Goal: Submit feedback/report problem: Provide input to the site owners about the experience or issues

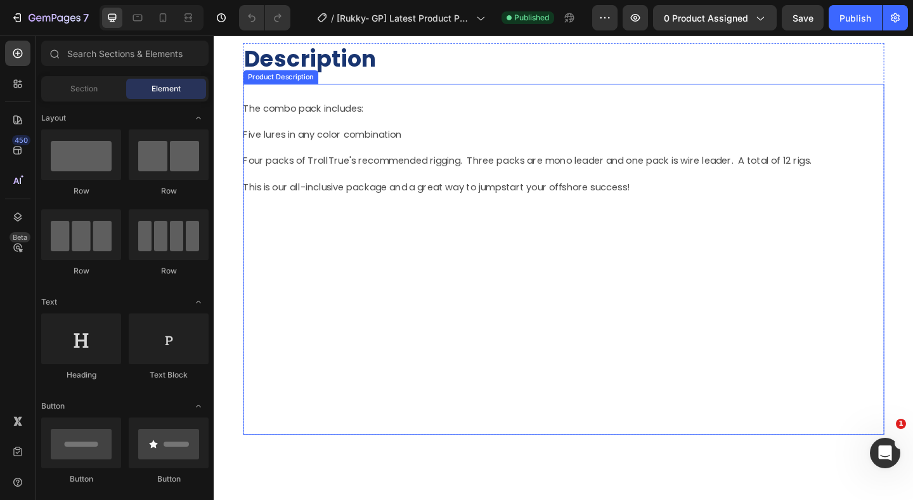
click at [507, 270] on div at bounding box center [593, 273] width 697 height 18
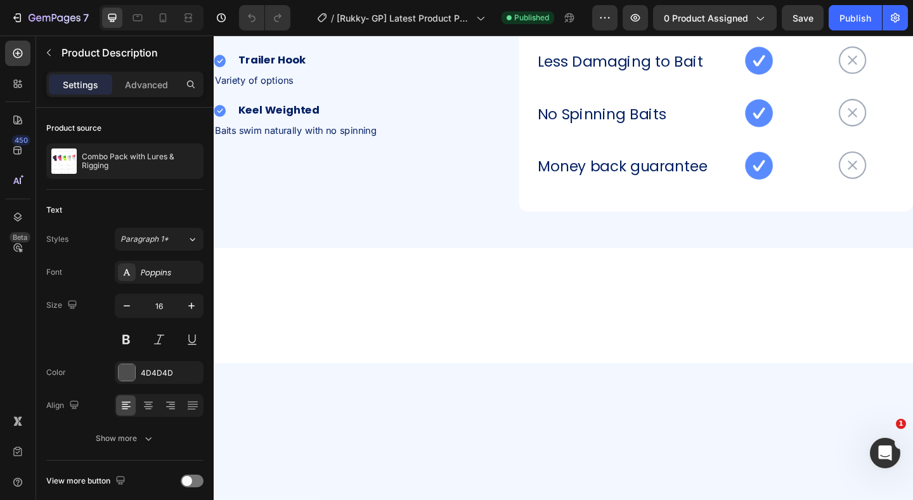
scroll to position [2426, 0]
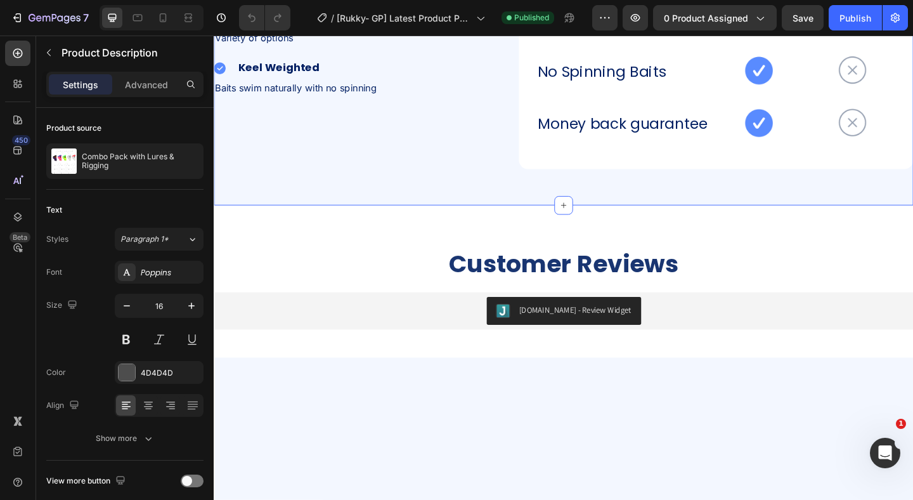
click at [498, 110] on div "TrollTrue lures vs pin-rigging Heading Image Nose-Hook Heading Row Orientates b…" at bounding box center [594, 21] width 761 height 398
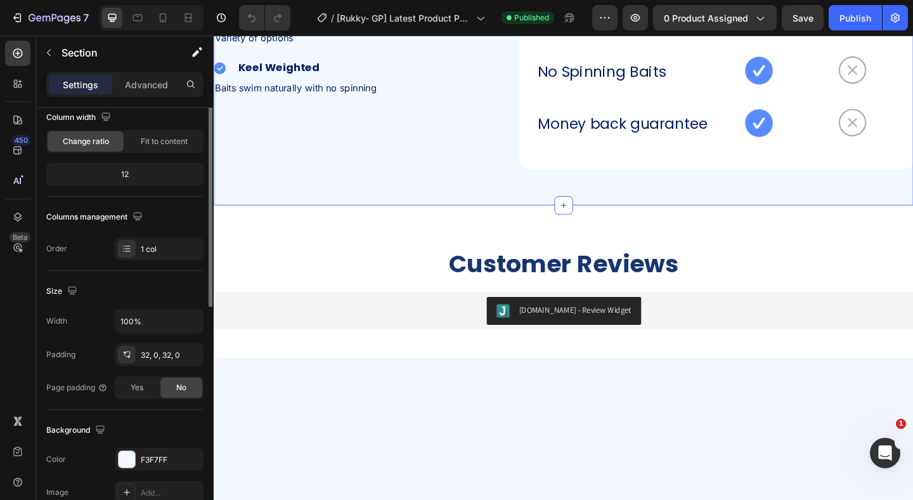
scroll to position [113, 0]
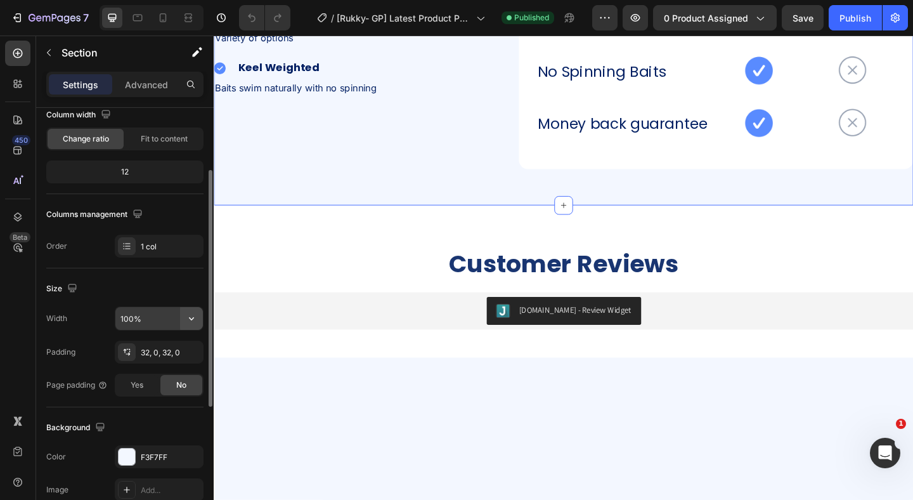
click at [191, 318] on icon "button" at bounding box center [191, 318] width 13 height 13
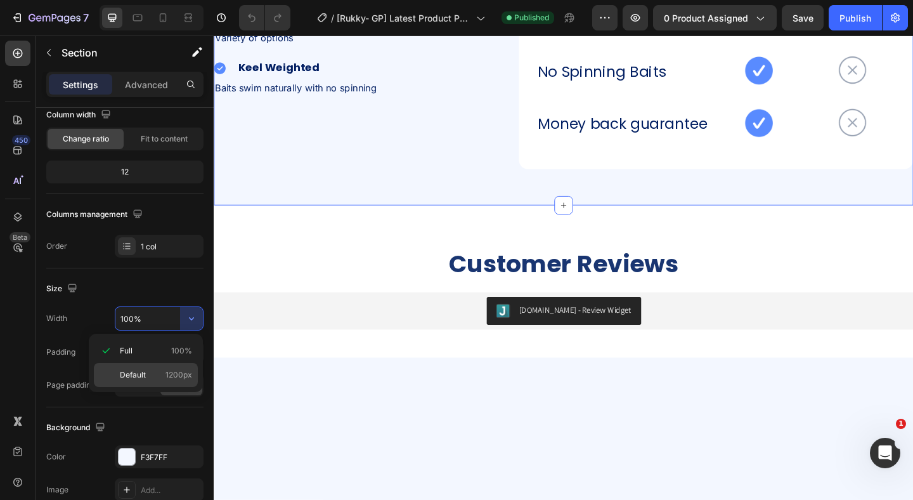
click at [162, 371] on p "Default 1200px" at bounding box center [156, 374] width 72 height 11
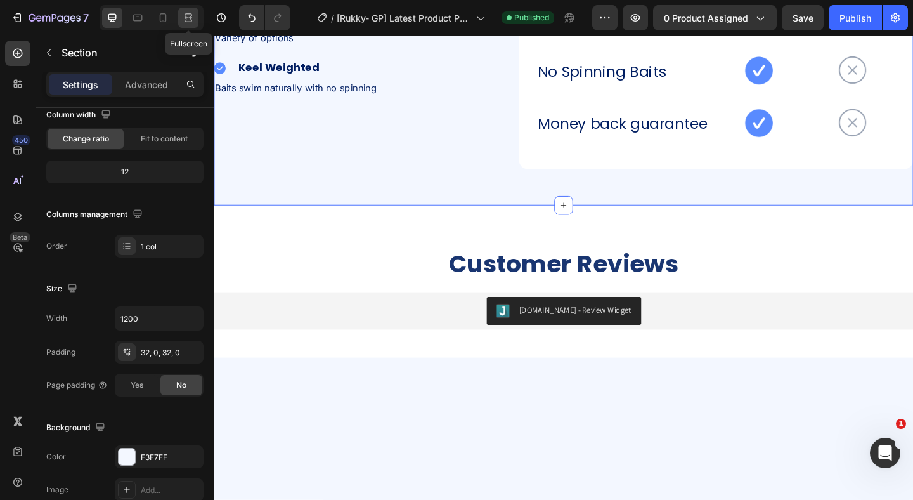
click at [179, 23] on div at bounding box center [188, 18] width 20 height 20
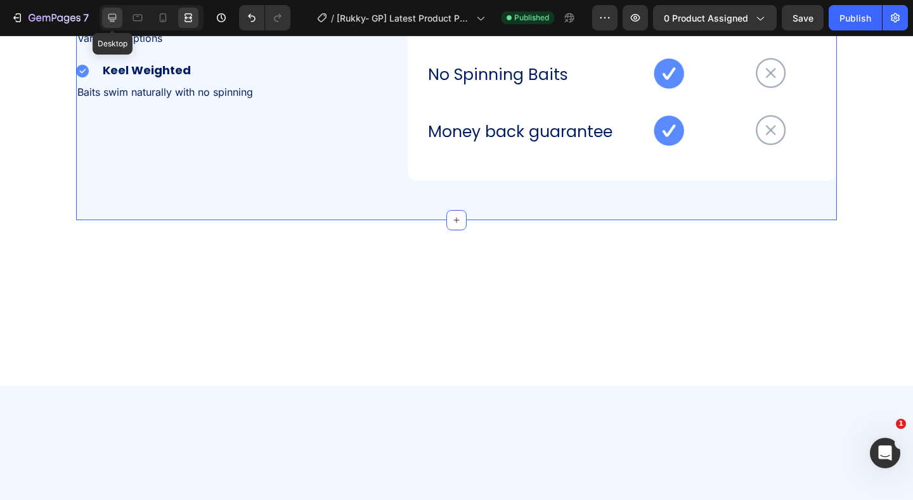
click at [108, 19] on icon at bounding box center [112, 17] width 13 height 13
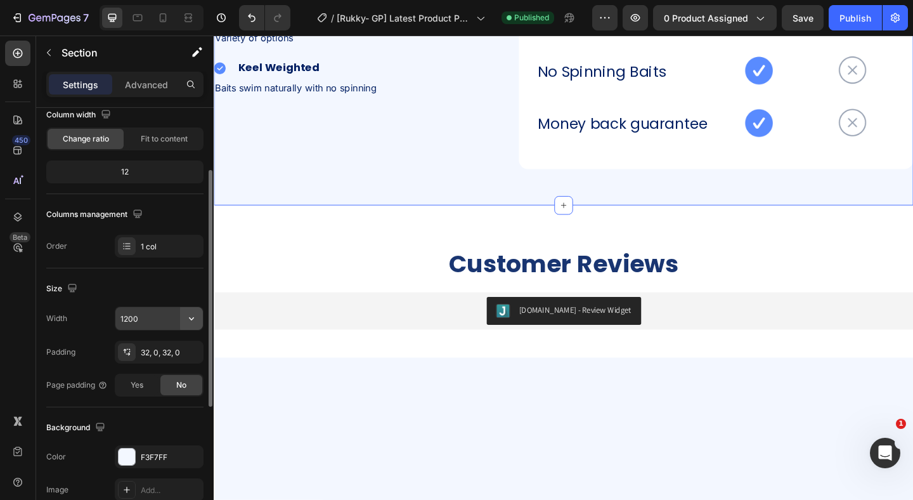
click at [186, 314] on icon "button" at bounding box center [191, 318] width 13 height 13
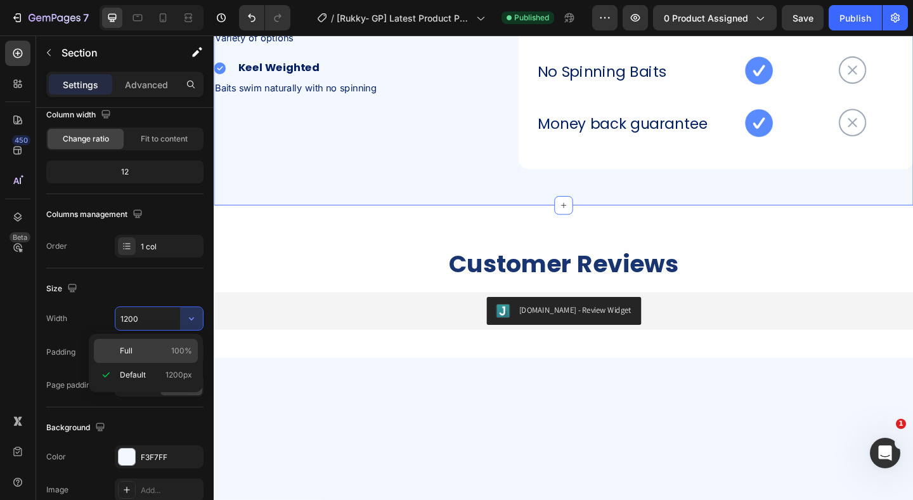
click at [160, 353] on p "Full 100%" at bounding box center [156, 350] width 72 height 11
type input "100%"
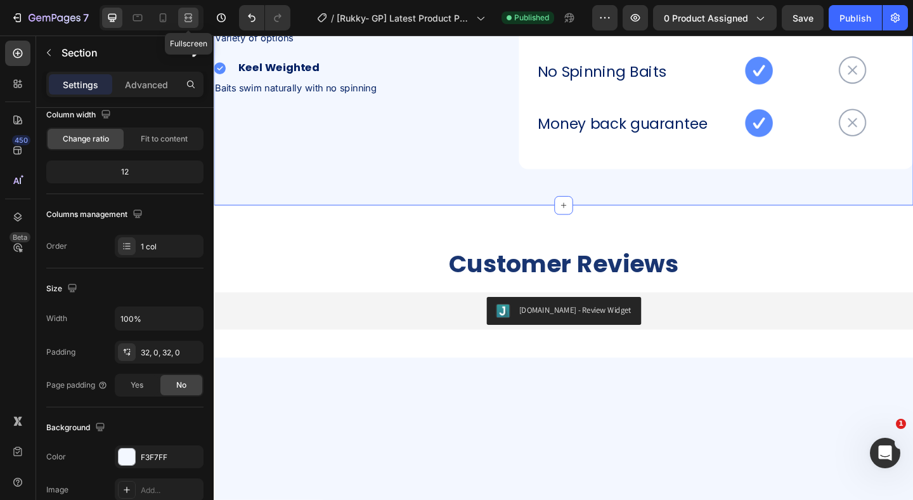
click at [193, 11] on div at bounding box center [188, 18] width 20 height 20
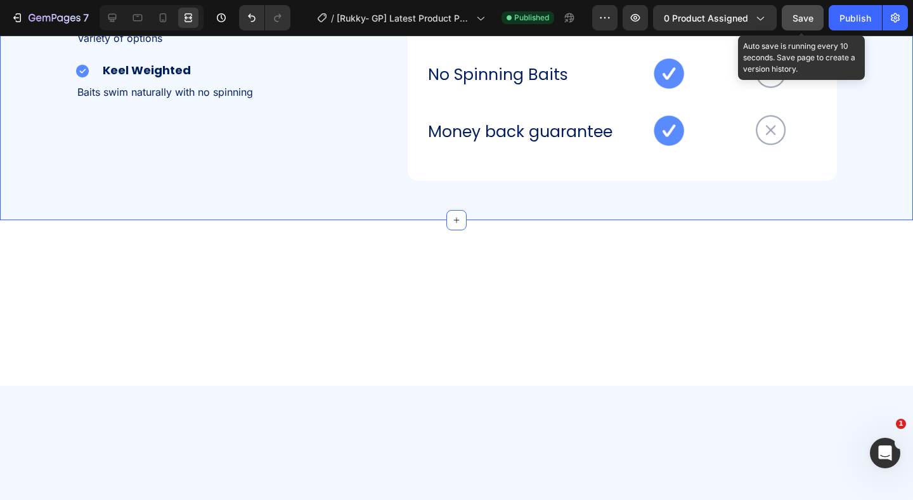
click at [789, 22] on button "Save" at bounding box center [803, 17] width 42 height 25
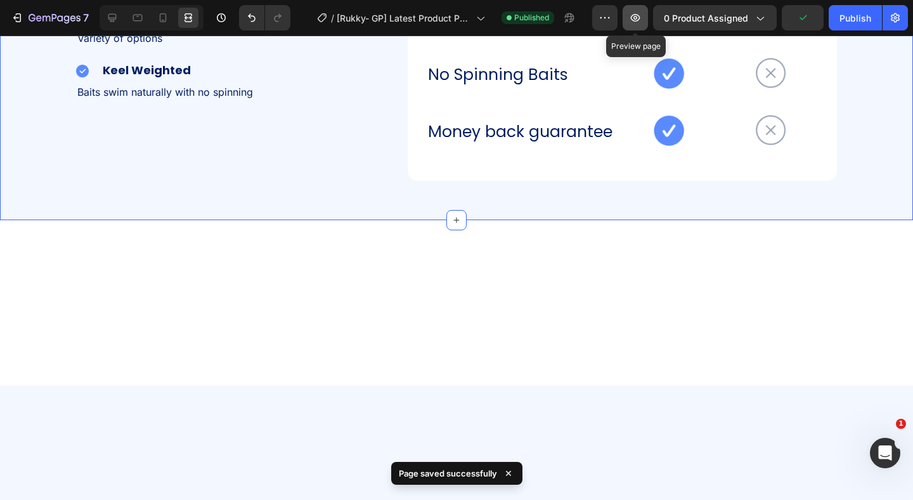
click at [633, 11] on icon "button" at bounding box center [635, 17] width 13 height 13
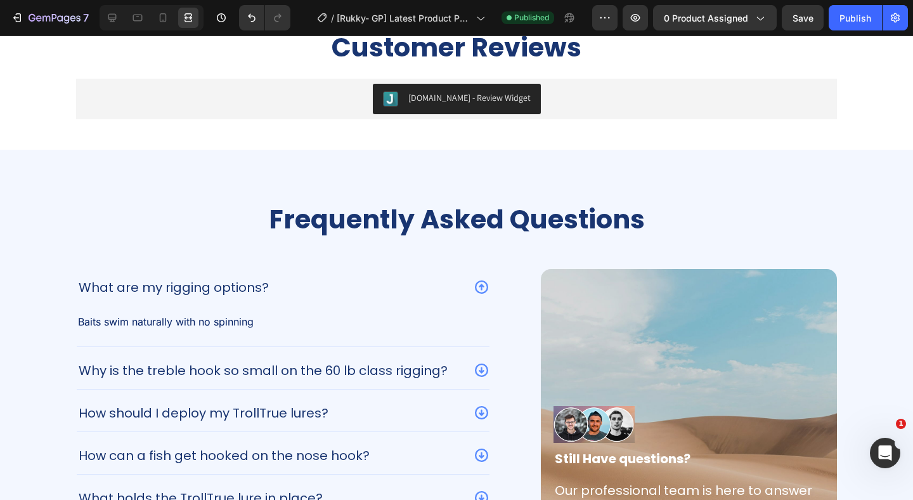
scroll to position [2959, 0]
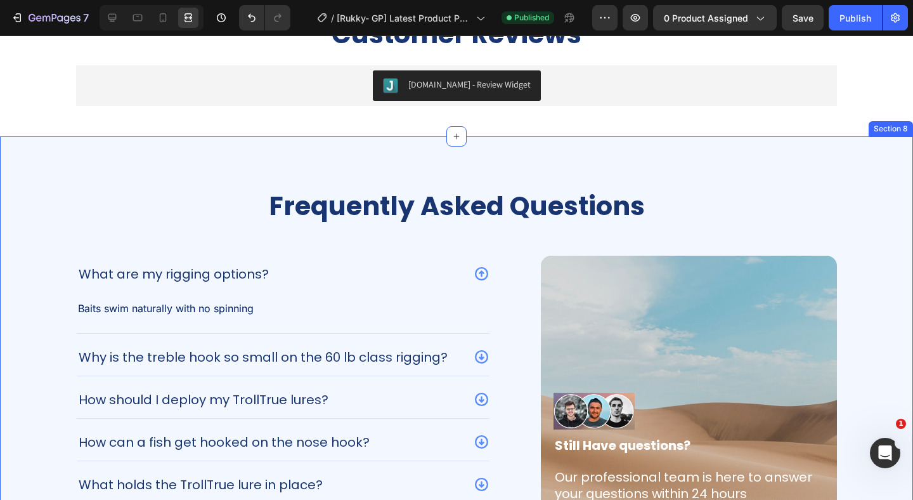
click at [173, 173] on div "Frequently Asked Questions Heading What are my rigging options? Baits swim natu…" at bounding box center [456, 388] width 913 height 463
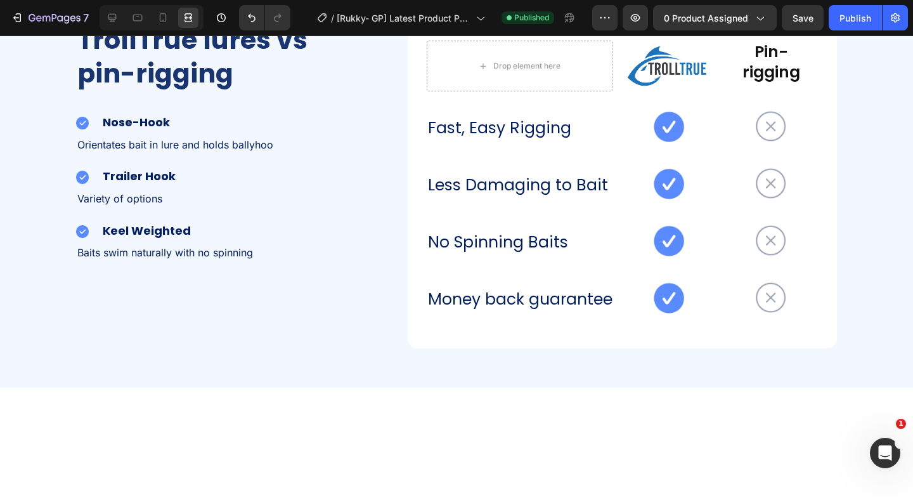
scroll to position [2266, 0]
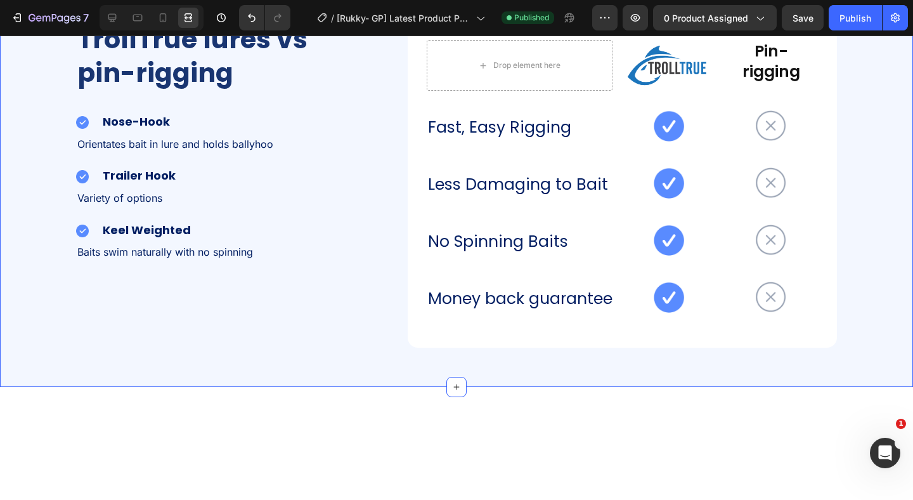
click at [336, 278] on div "TrollTrue lures vs pin-rigging Heading Image Nose-Hook Heading Row Orientates b…" at bounding box center [456, 184] width 913 height 365
click at [110, 10] on div at bounding box center [112, 18] width 20 height 20
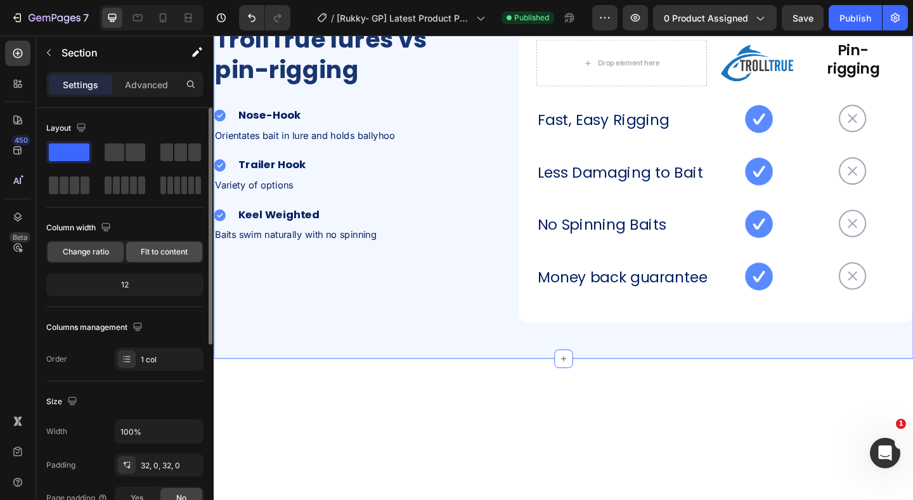
click at [169, 253] on span "Fit to content" at bounding box center [164, 251] width 47 height 11
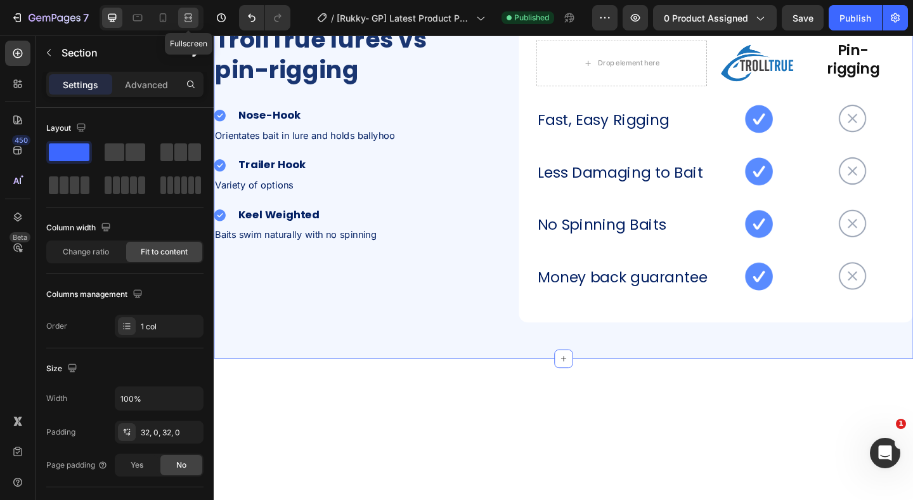
click at [188, 14] on icon at bounding box center [188, 17] width 13 height 13
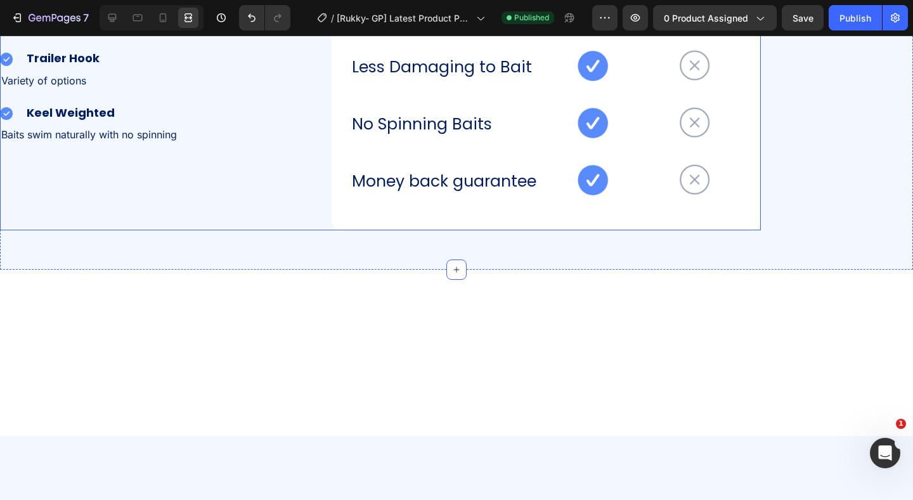
scroll to position [2381, 0]
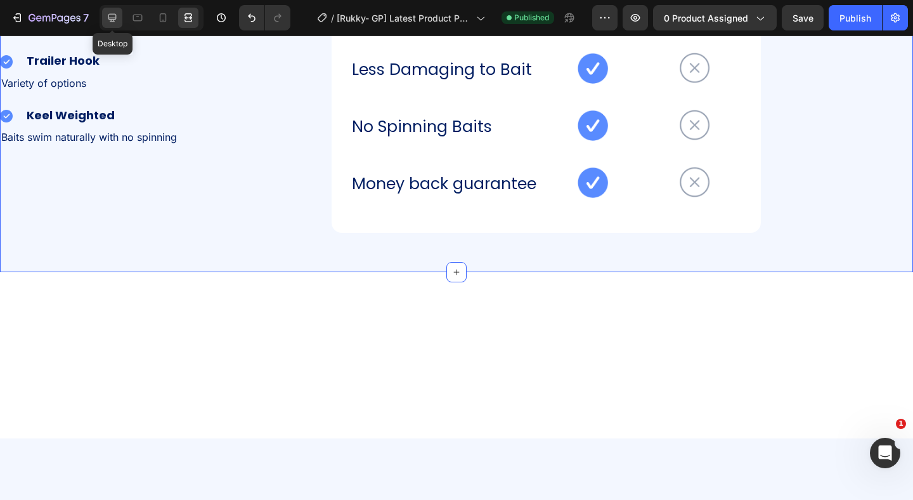
click at [116, 21] on icon at bounding box center [112, 17] width 13 height 13
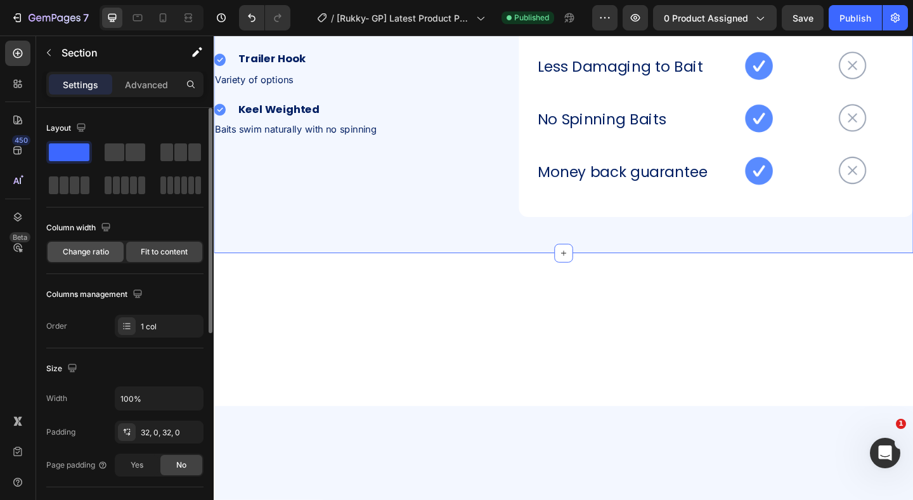
click at [98, 243] on div "Change ratio" at bounding box center [86, 252] width 76 height 20
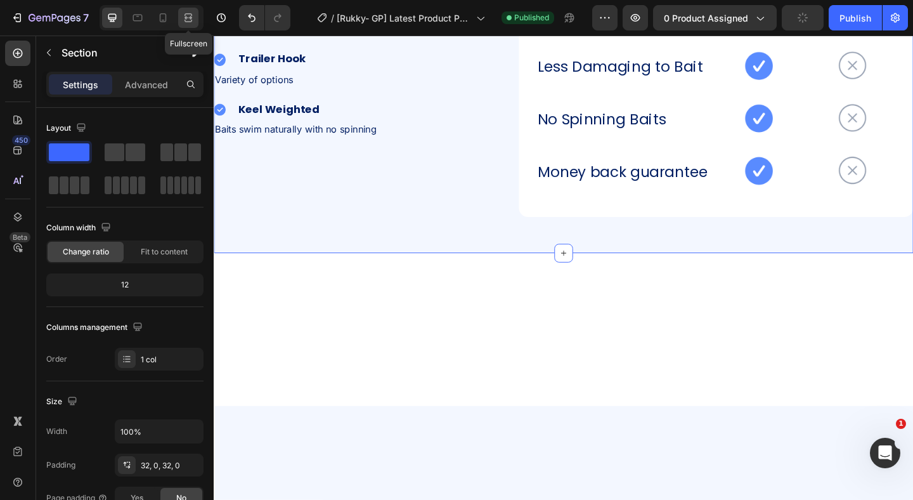
click at [196, 22] on div at bounding box center [188, 18] width 20 height 20
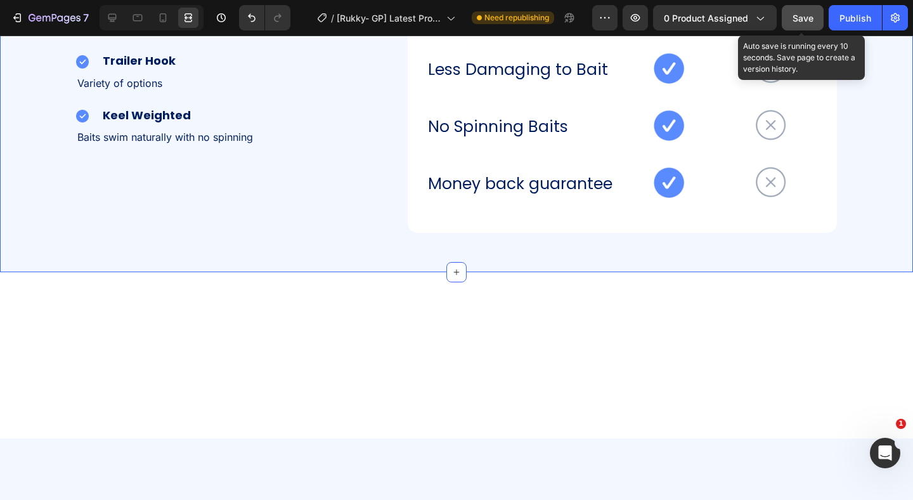
click at [807, 15] on span "Save" at bounding box center [803, 18] width 21 height 11
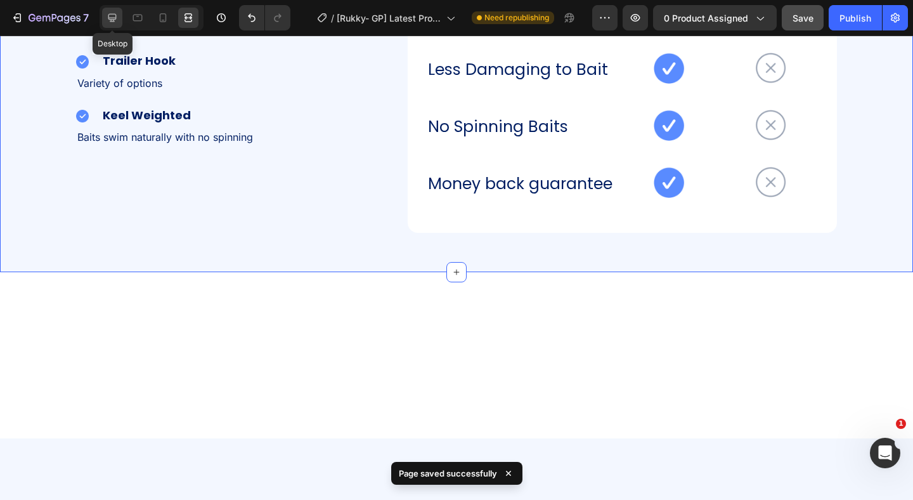
click at [117, 23] on icon at bounding box center [112, 17] width 13 height 13
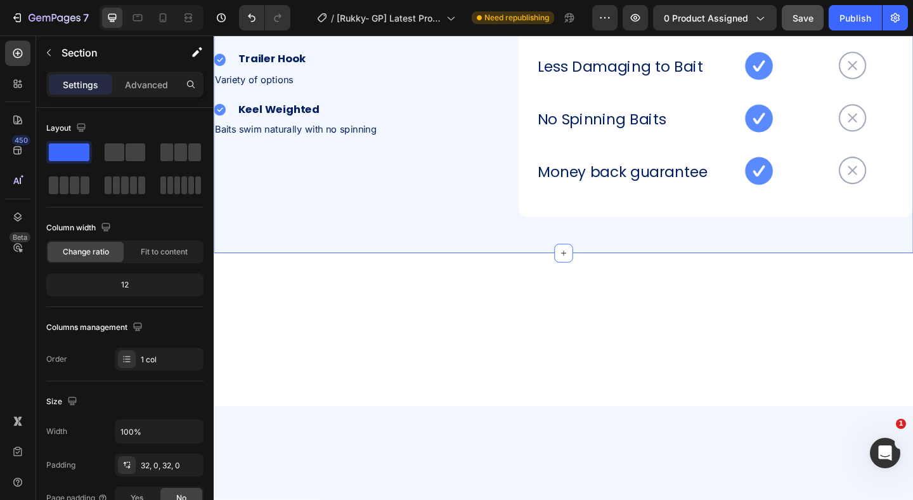
click at [434, 160] on div "TrollTrue lures vs pin-rigging Heading Image Nose-Hook Heading Row Orientates b…" at bounding box center [594, 70] width 761 height 406
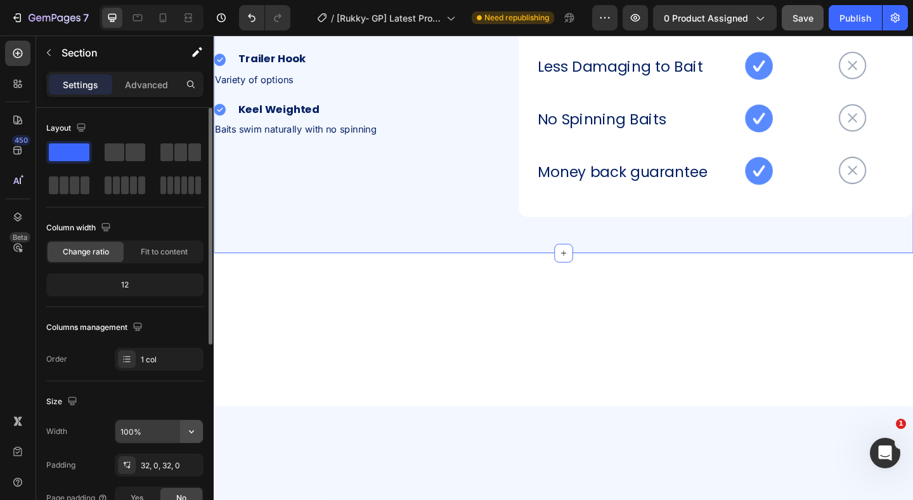
click at [187, 429] on icon "button" at bounding box center [191, 431] width 13 height 13
click at [191, 20] on icon at bounding box center [189, 21] width 8 height 3
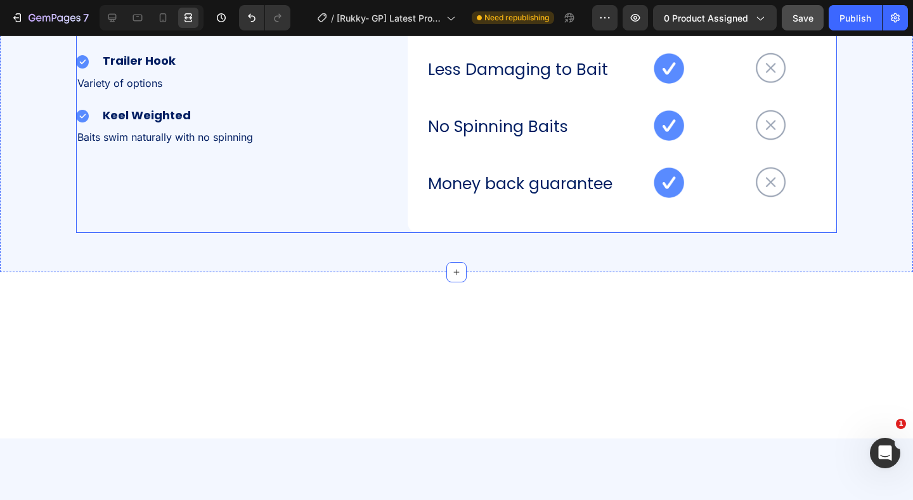
click at [386, 233] on div "TrollTrue lures vs pin-rigging Heading Image Nose-Hook Heading Row Orientates b…" at bounding box center [456, 69] width 761 height 327
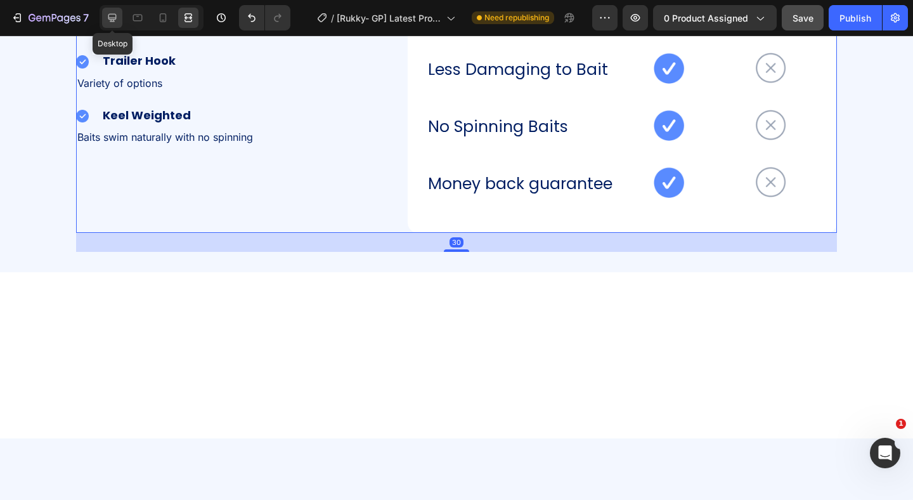
click at [110, 23] on icon at bounding box center [112, 17] width 13 height 13
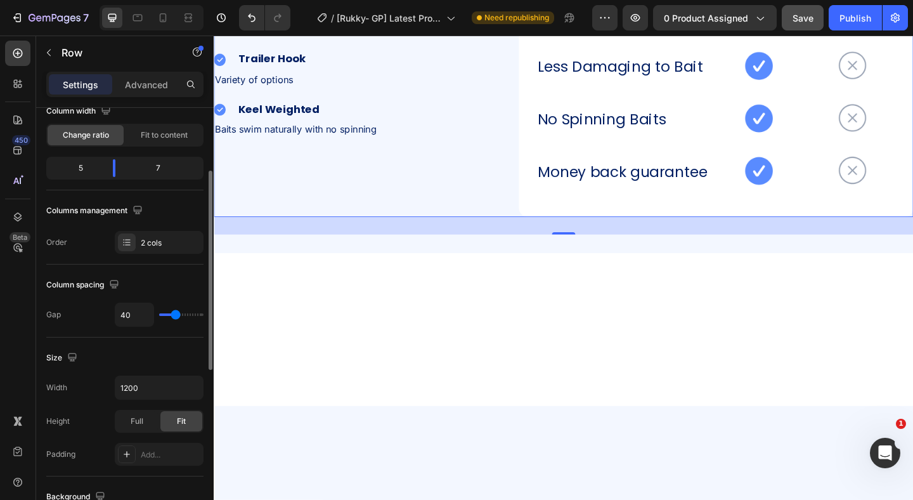
scroll to position [123, 0]
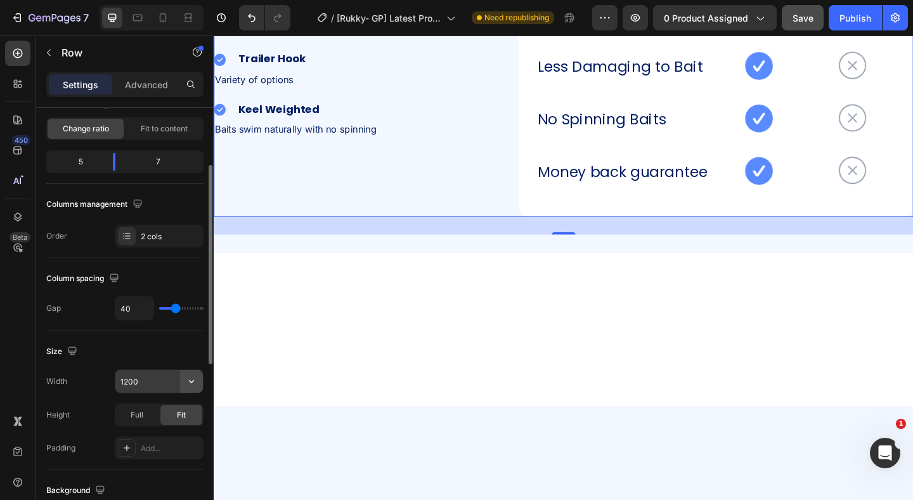
click at [192, 377] on icon "button" at bounding box center [191, 381] width 13 height 13
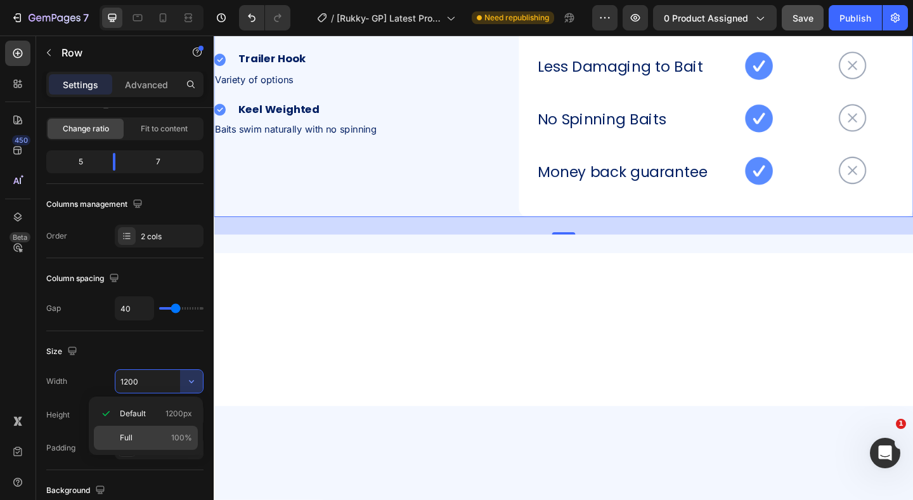
click at [162, 431] on div "Full 100%" at bounding box center [146, 437] width 104 height 24
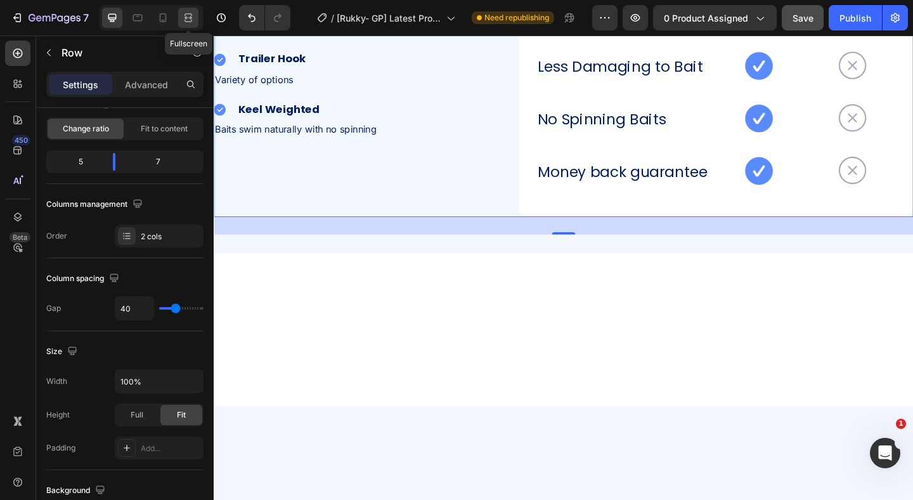
click at [180, 22] on div at bounding box center [188, 18] width 20 height 20
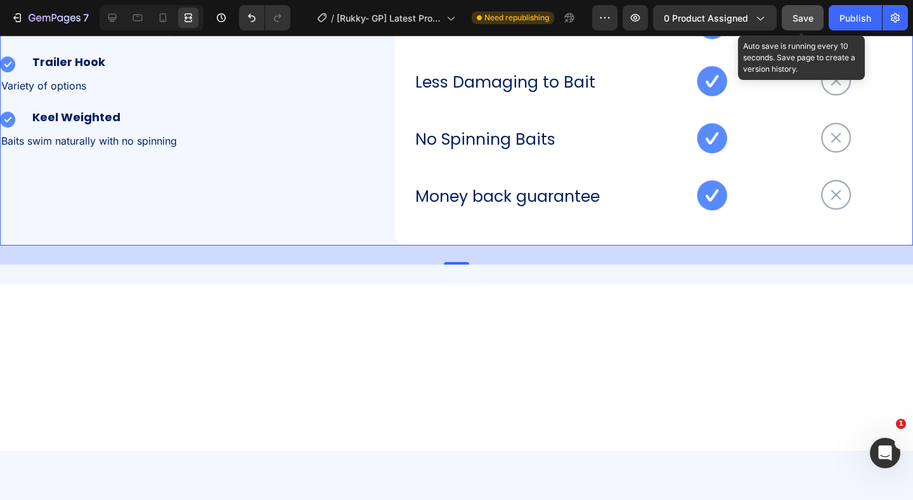
click at [813, 20] on span "Save" at bounding box center [803, 18] width 21 height 11
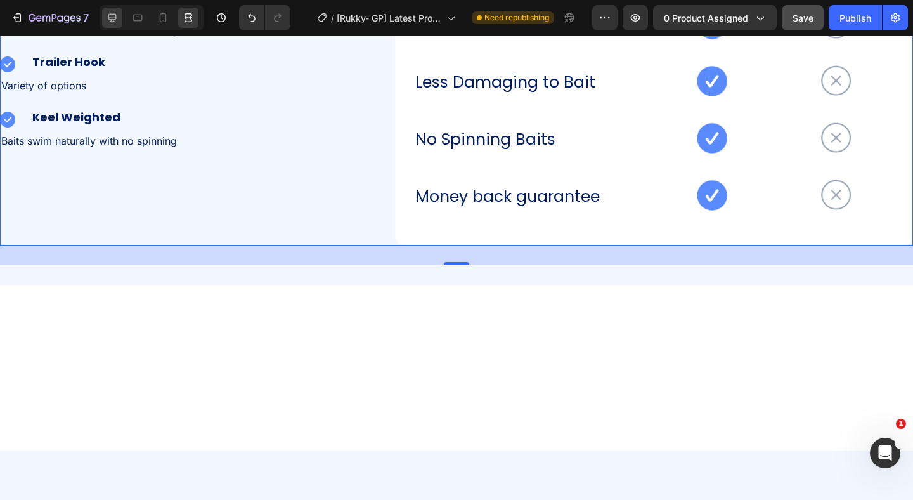
click at [117, 10] on div at bounding box center [112, 18] width 20 height 20
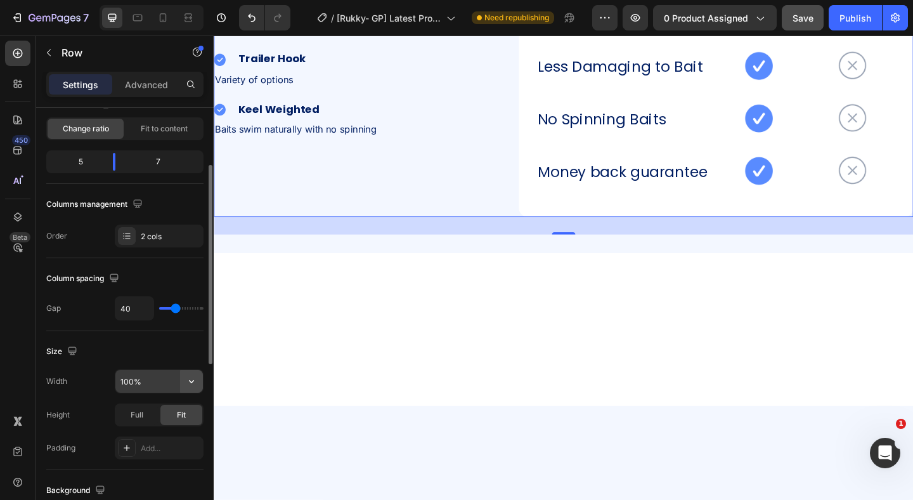
click at [190, 380] on icon "button" at bounding box center [191, 381] width 13 height 13
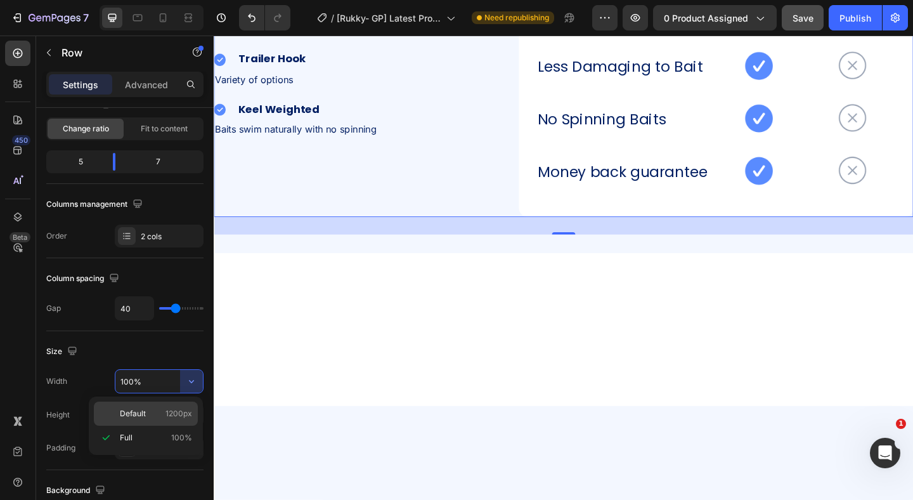
click at [162, 415] on p "Default 1200px" at bounding box center [156, 413] width 72 height 11
type input "1200"
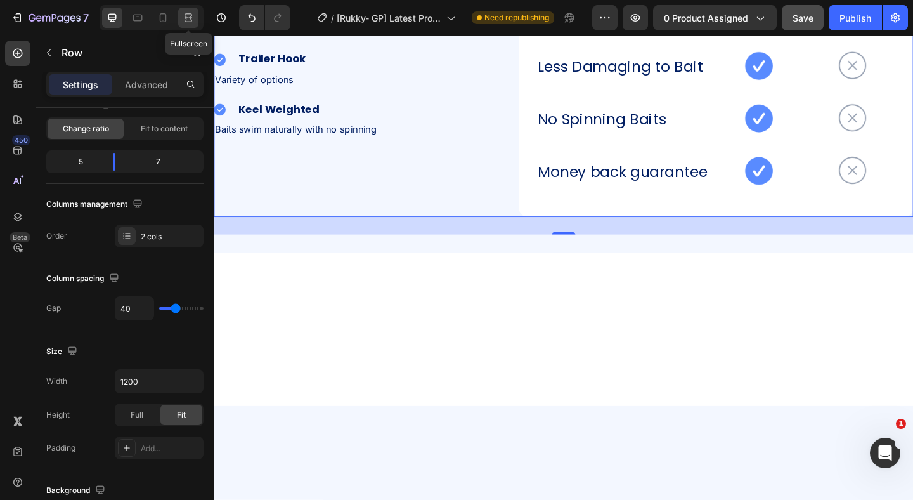
click at [191, 23] on icon at bounding box center [188, 17] width 13 height 13
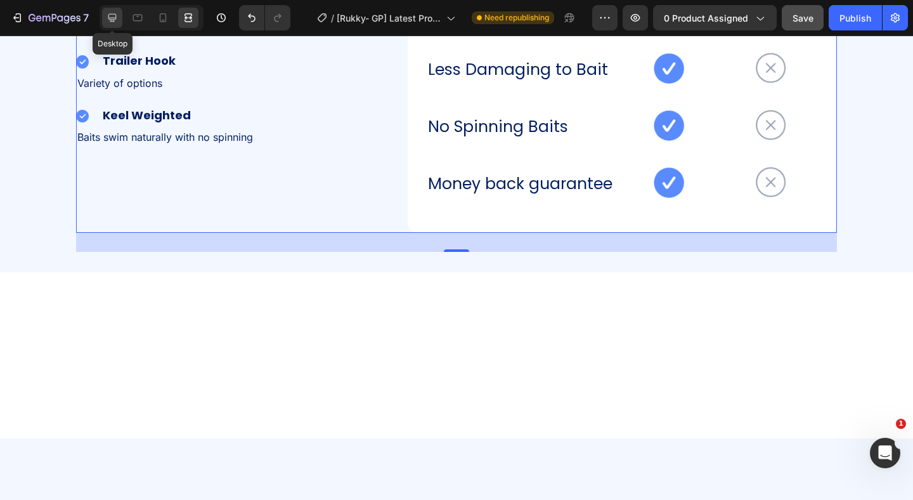
click at [110, 18] on icon at bounding box center [112, 18] width 8 height 8
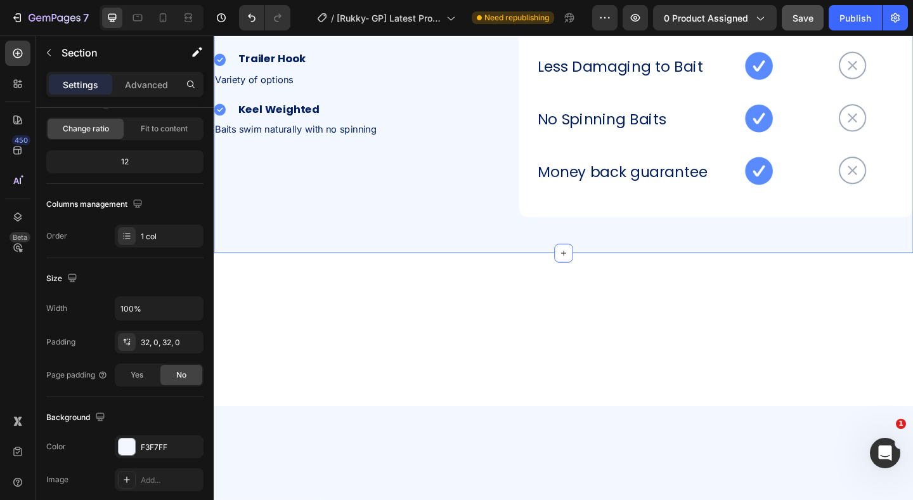
click at [415, 157] on div "TrollTrue lures vs pin-rigging Heading Image Nose-Hook Heading Row Orientates b…" at bounding box center [594, 70] width 761 height 406
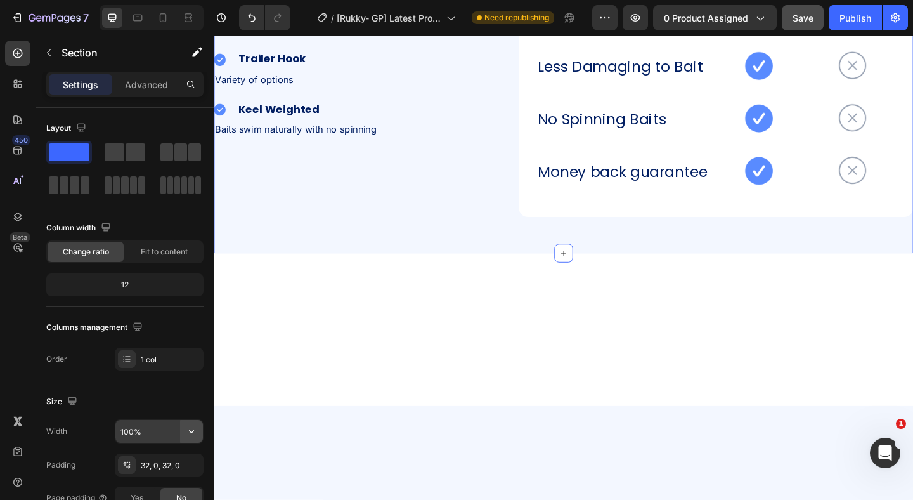
click at [194, 429] on icon "button" at bounding box center [191, 431] width 13 height 13
click at [50, 51] on icon "button" at bounding box center [49, 53] width 10 height 10
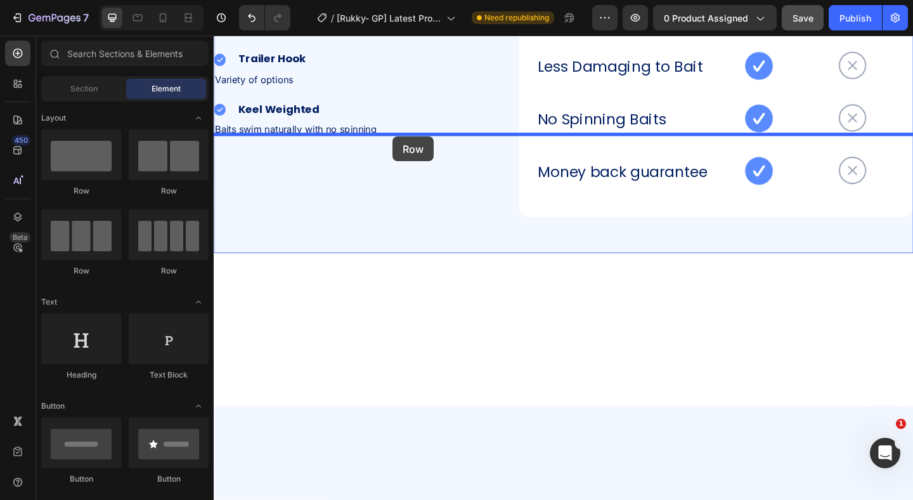
drag, startPoint x: 264, startPoint y: 176, endPoint x: 408, endPoint y: 145, distance: 147.9
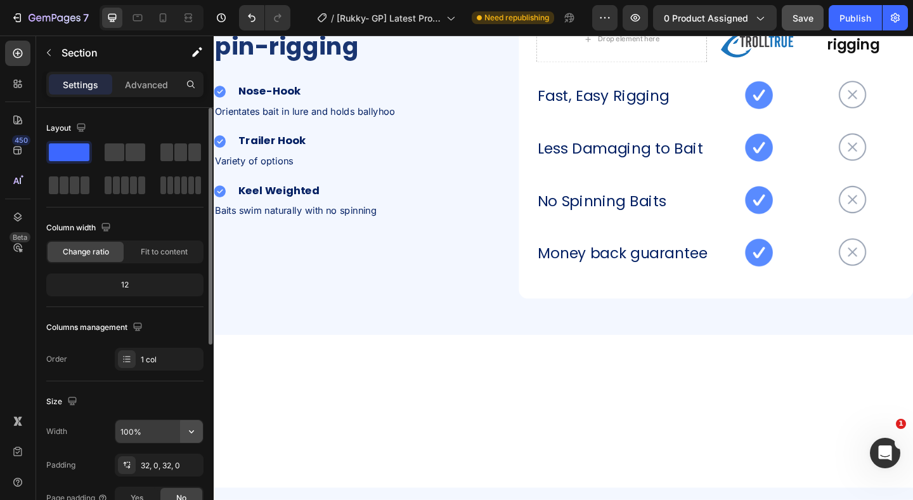
click at [197, 437] on button "button" at bounding box center [191, 431] width 23 height 23
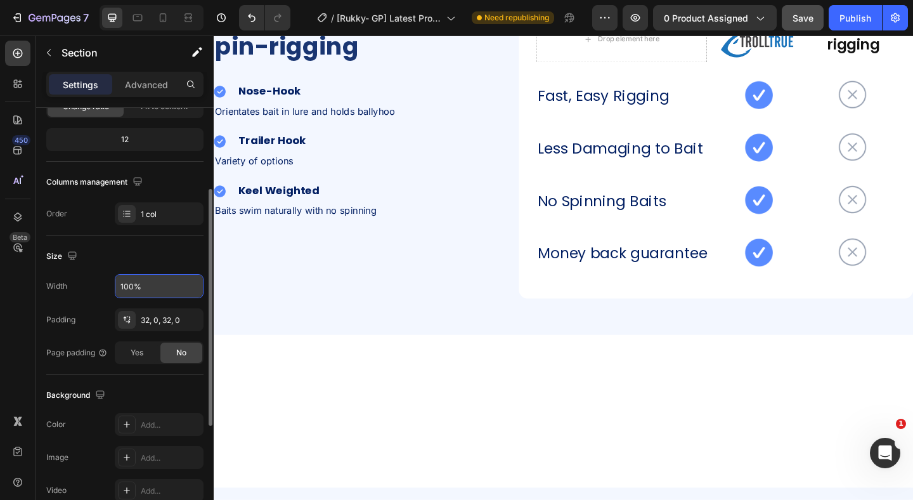
scroll to position [146, 0]
click at [141, 431] on div "Add..." at bounding box center [159, 423] width 89 height 23
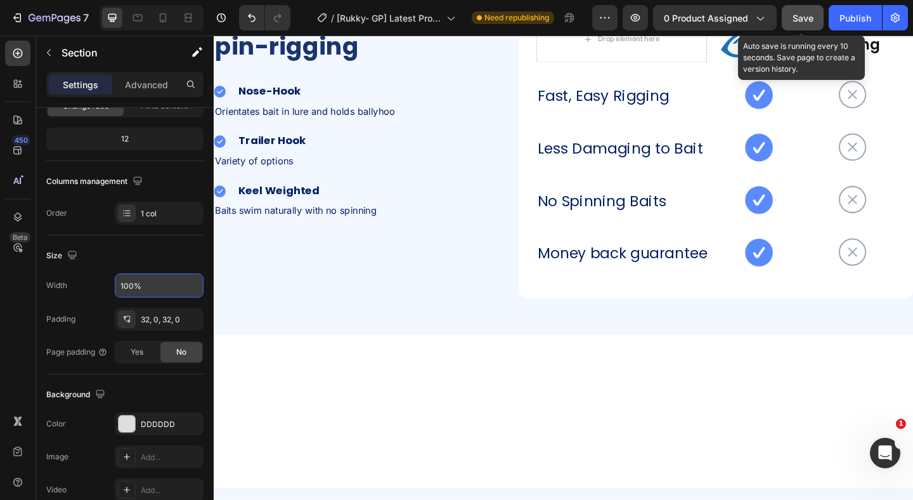
click at [805, 16] on span "Save" at bounding box center [803, 18] width 21 height 11
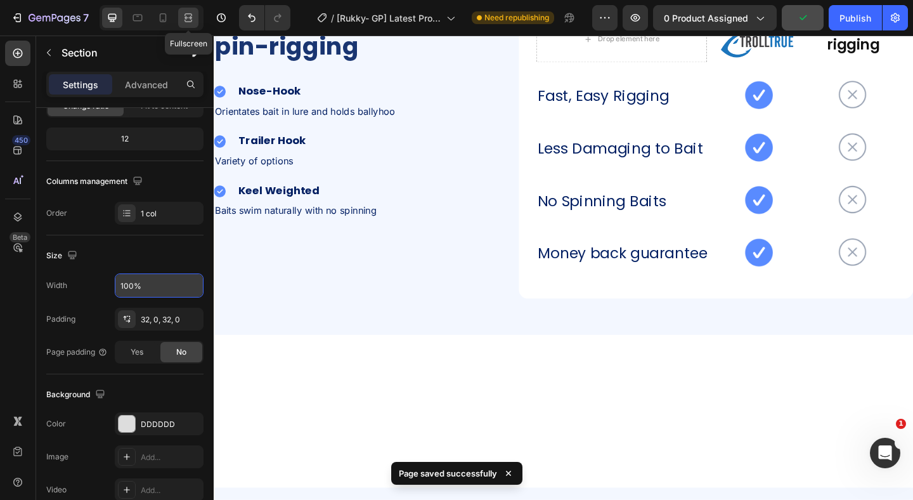
click at [185, 24] on div at bounding box center [188, 18] width 20 height 20
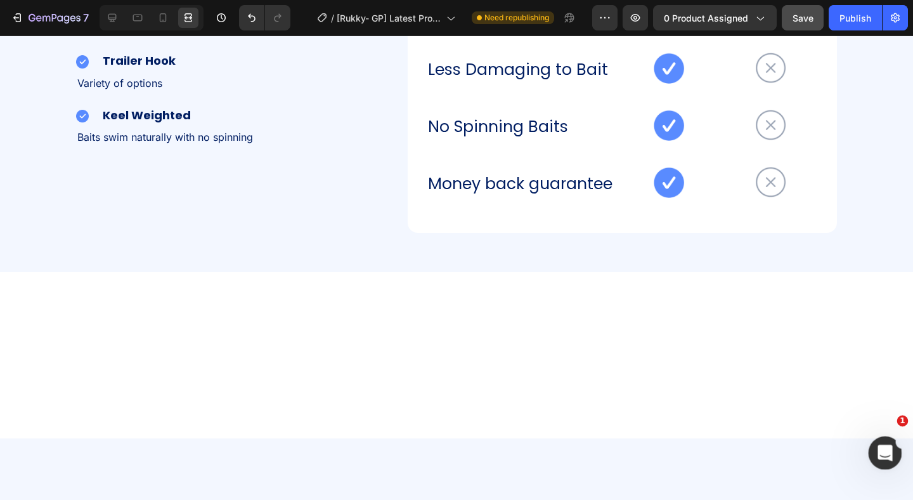
click at [884, 459] on icon "Open Intercom Messenger" at bounding box center [883, 451] width 21 height 21
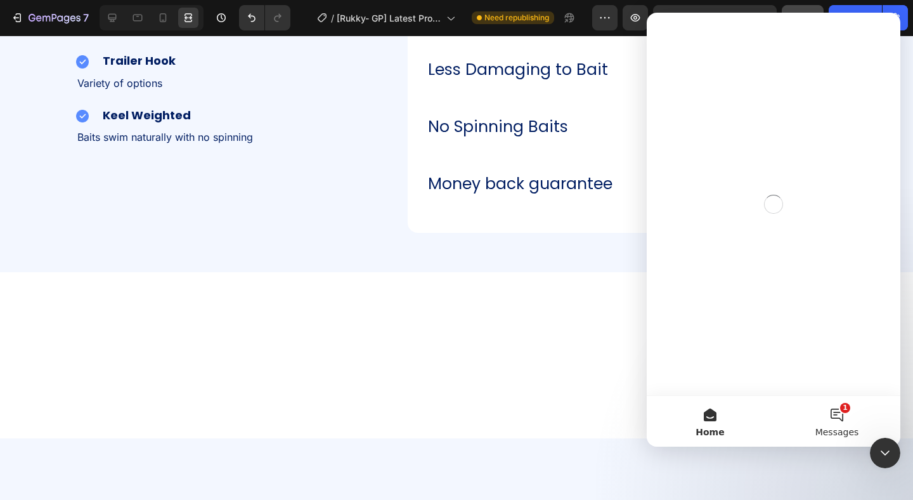
click at [843, 427] on span "Messages" at bounding box center [837, 431] width 44 height 9
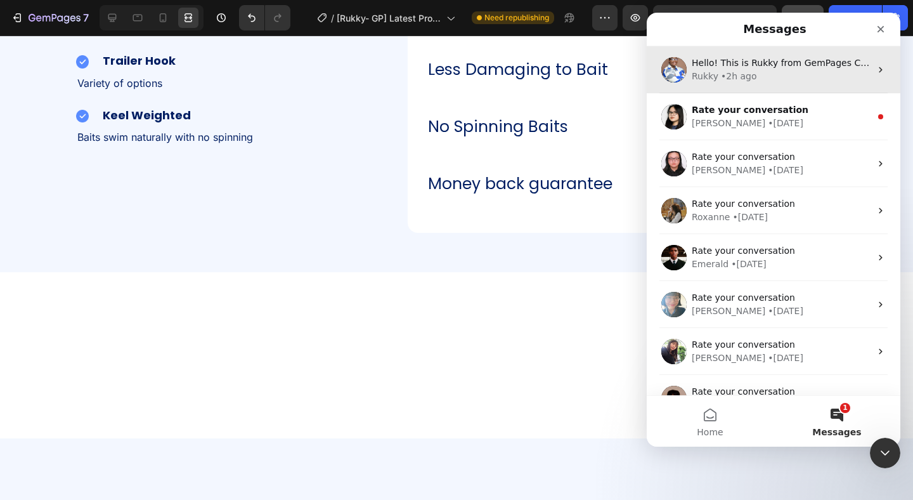
click at [758, 87] on div "Hello! This is Rukky from GemPages Customer Support 👋 We hope that the response…" at bounding box center [774, 69] width 254 height 47
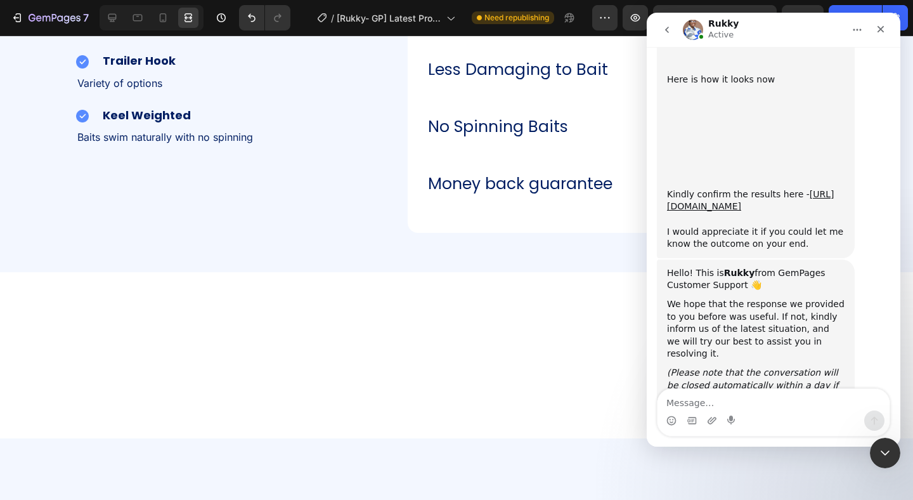
scroll to position [2278, 0]
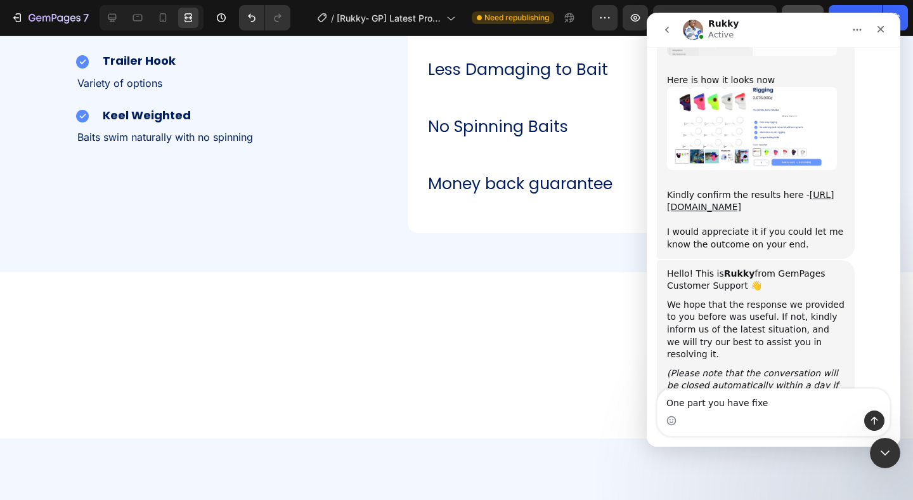
type textarea "One part you have fixed"
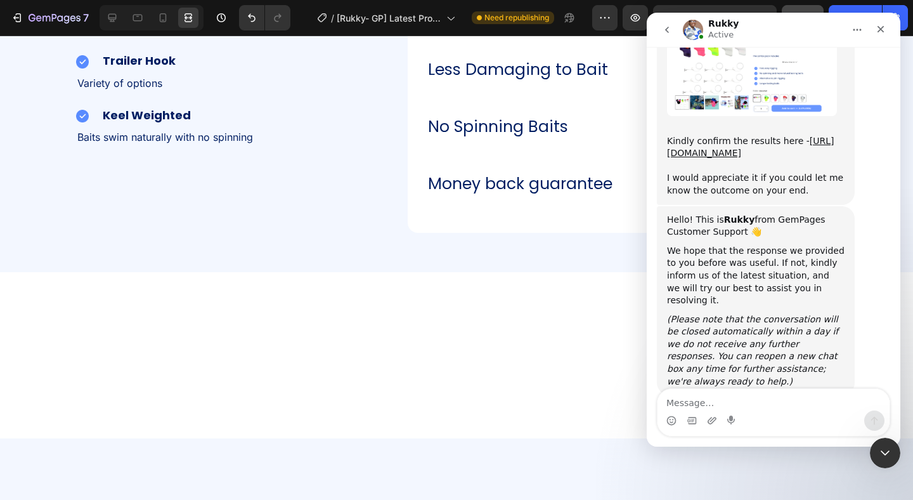
scroll to position [2350, 0]
type textarea "the other is still pending"
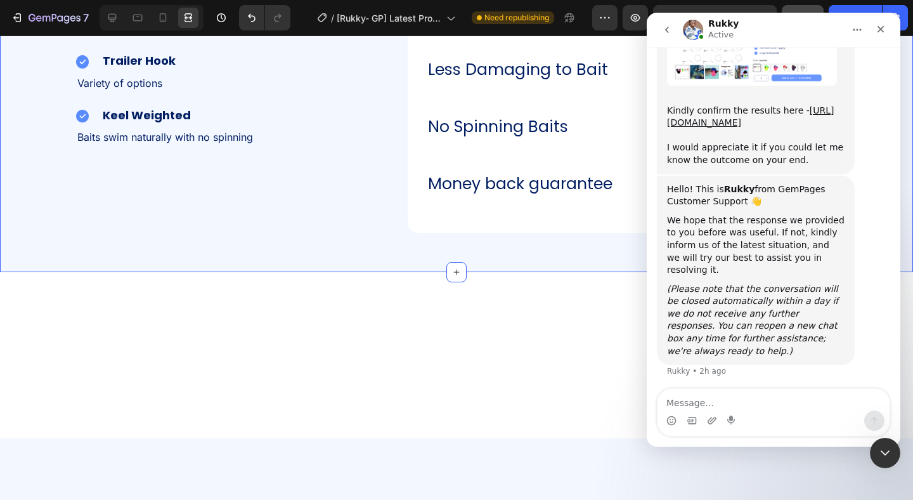
click at [538, 145] on div "TrollTrue lures vs pin-rigging Heading Image Nose-Hook Heading Row Orientates b…" at bounding box center [456, 70] width 913 height 406
click at [561, 159] on div "TrollTrue lures vs pin-rigging Heading Image Nose-Hook Heading Row Orientates b…" at bounding box center [456, 70] width 913 height 406
click at [878, 16] on nav "Rukky Active" at bounding box center [774, 30] width 254 height 34
click at [878, 20] on div "Close" at bounding box center [880, 29] width 23 height 23
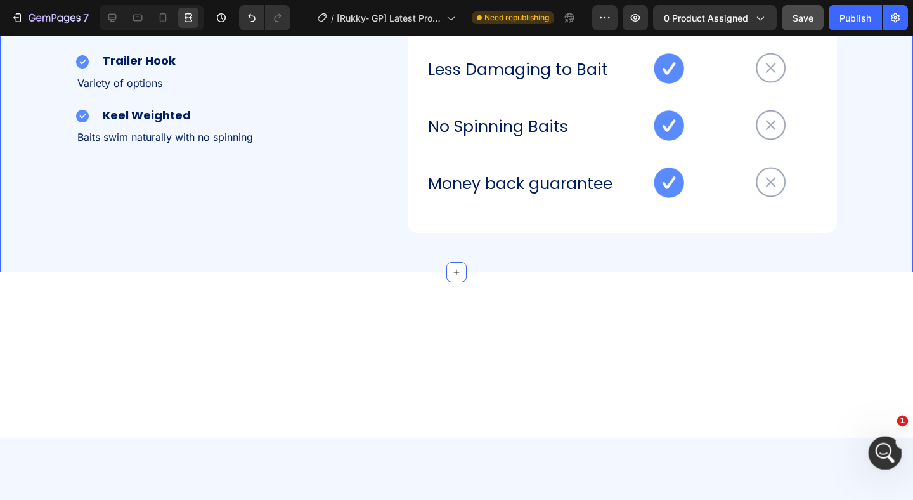
click at [891, 453] on div "Open Intercom Messenger" at bounding box center [883, 451] width 42 height 42
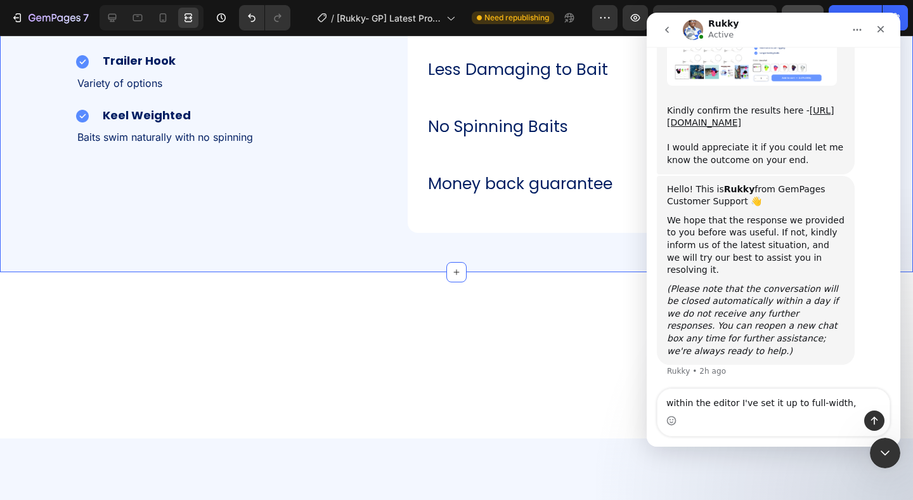
type textarea "within the editor I've set it up to full-width"
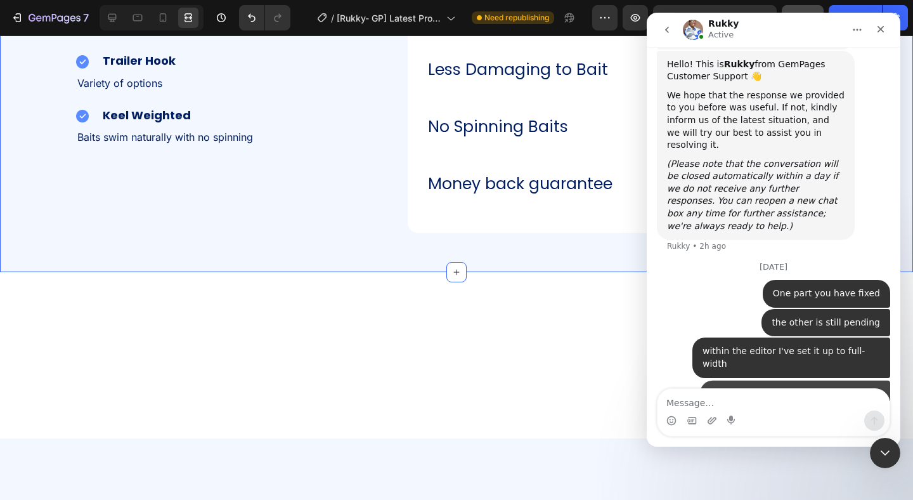
scroll to position [2518, 0]
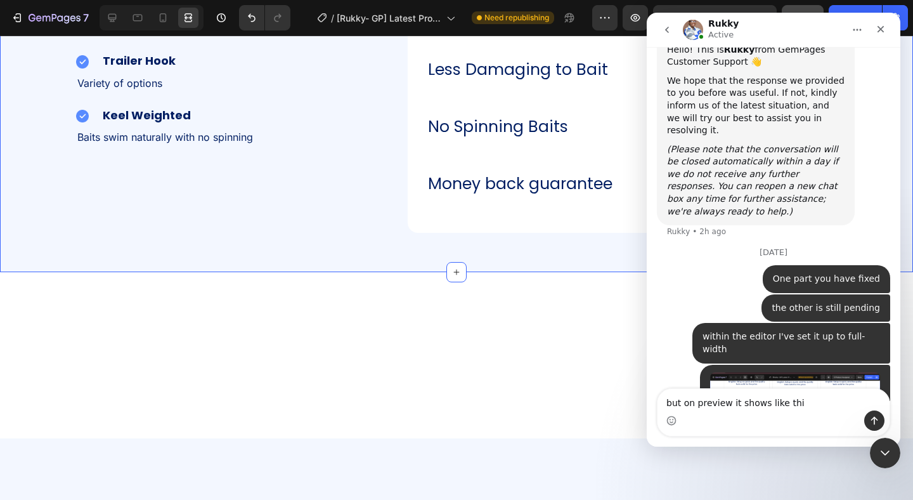
type textarea "but on preview it shows like this"
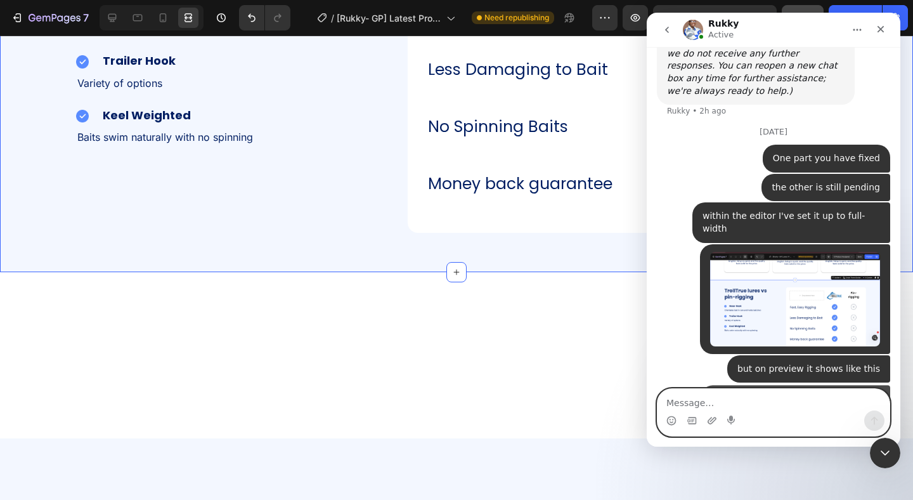
scroll to position [2664, 0]
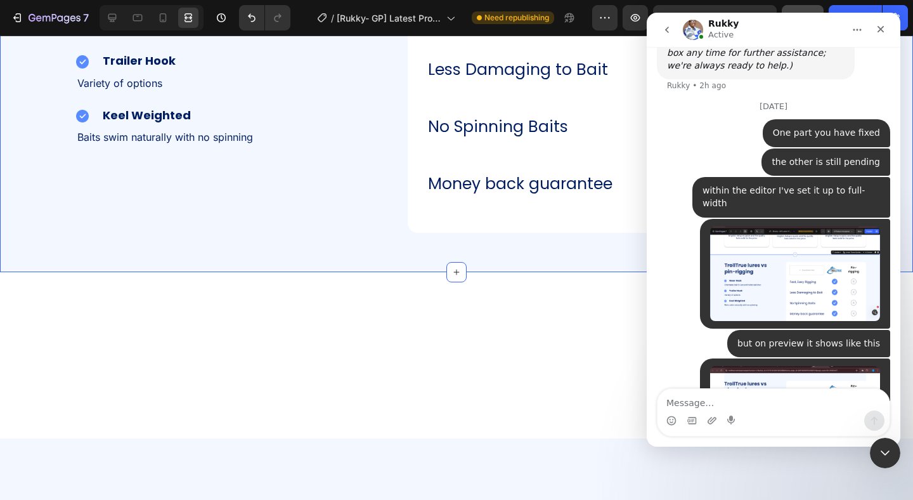
click at [569, 157] on div "TrollTrue lures vs pin-rigging Heading Image Nose-Hook Heading Row Orientates b…" at bounding box center [456, 70] width 913 height 406
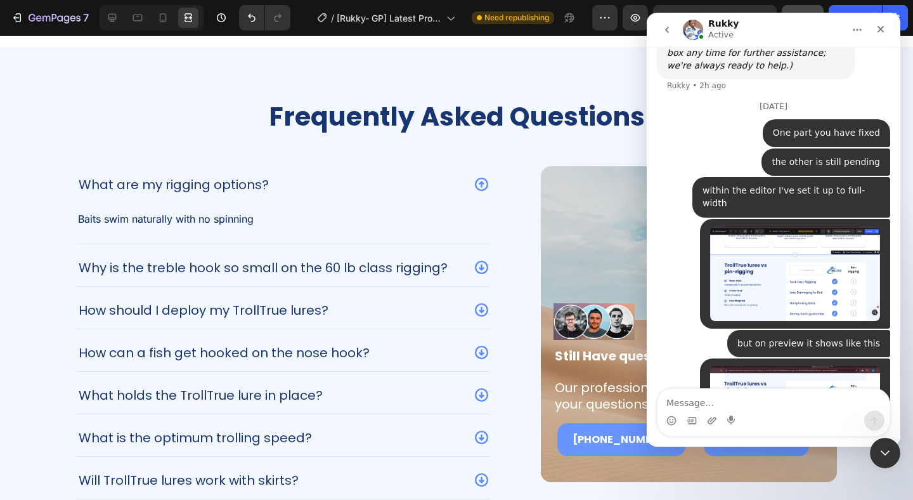
scroll to position [3044, 0]
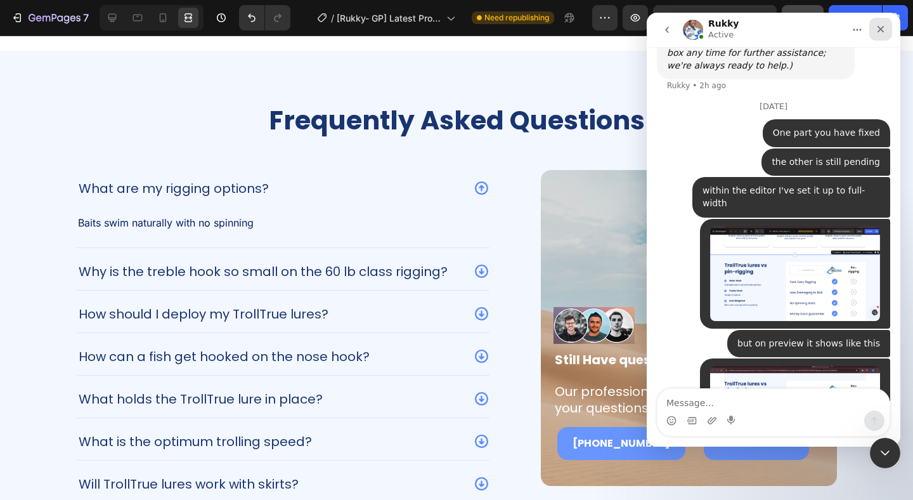
click at [881, 26] on icon "Close" at bounding box center [881, 29] width 10 height 10
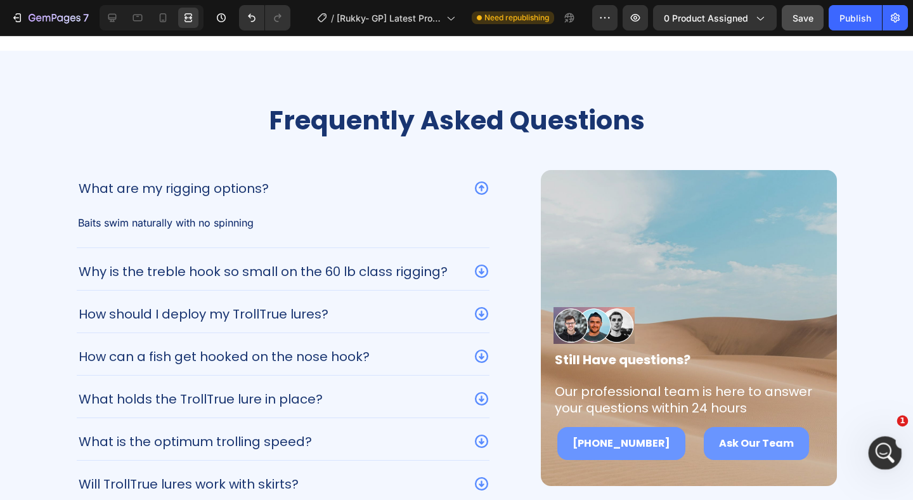
click at [886, 457] on icon "Open Intercom Messenger" at bounding box center [883, 451] width 21 height 21
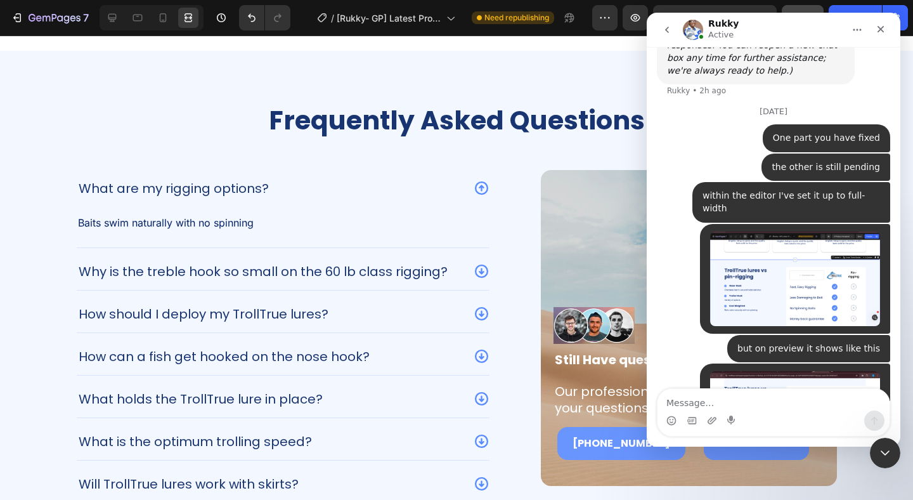
scroll to position [2664, 0]
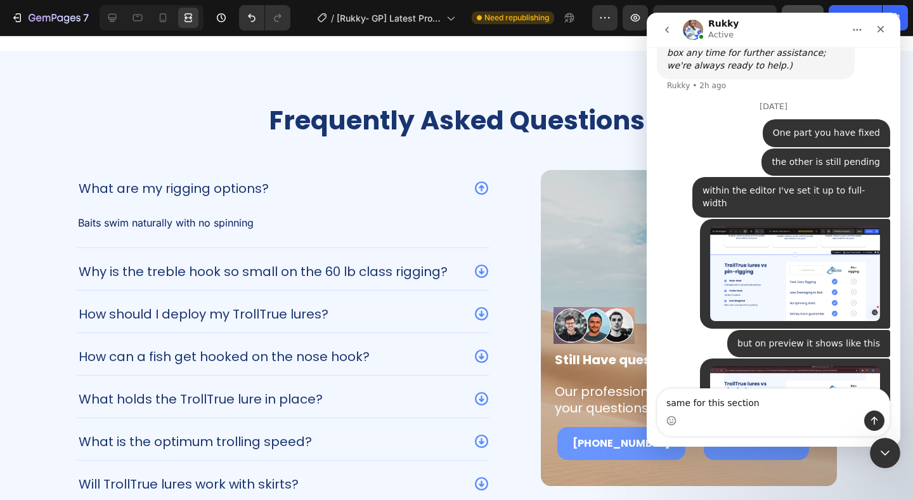
type textarea "same for this section"
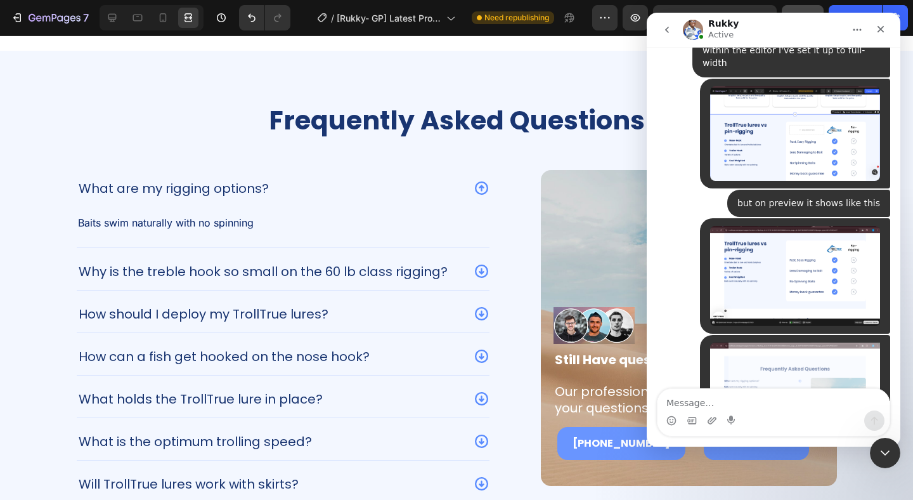
scroll to position [2809, 0]
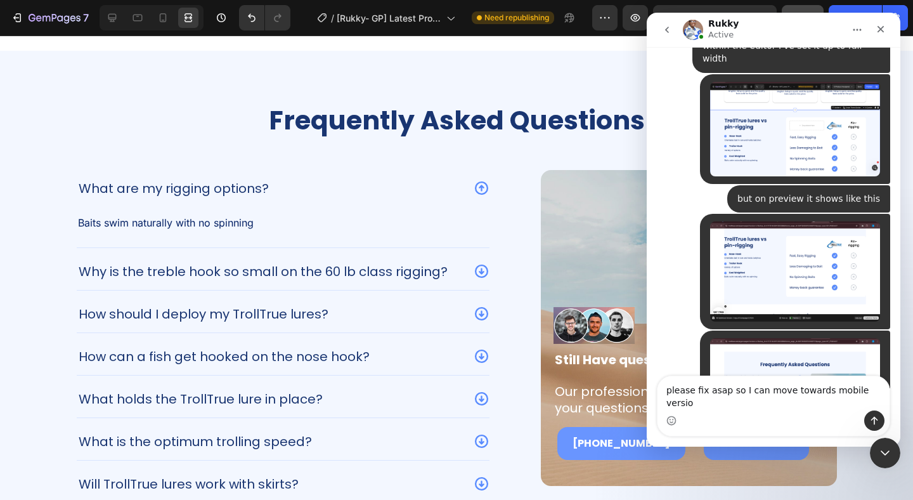
type textarea "please fix asap so I can move towards mobile version"
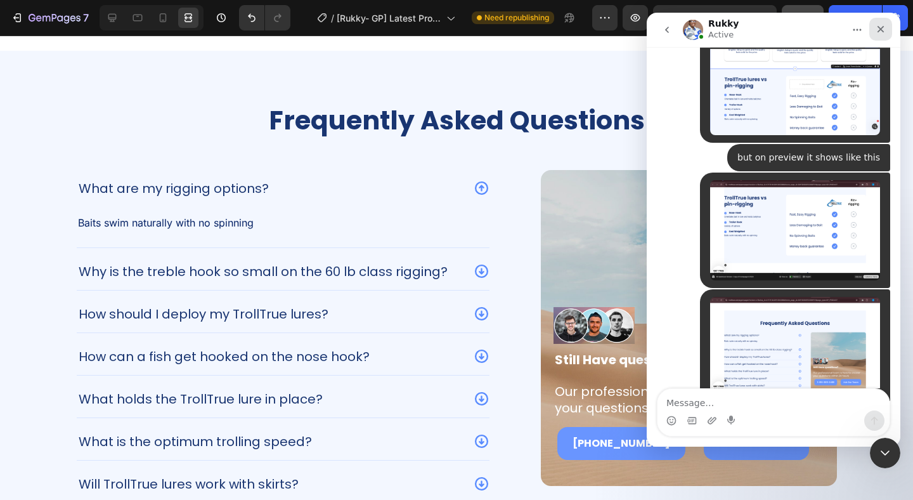
click at [886, 34] on div "Close" at bounding box center [880, 29] width 23 height 23
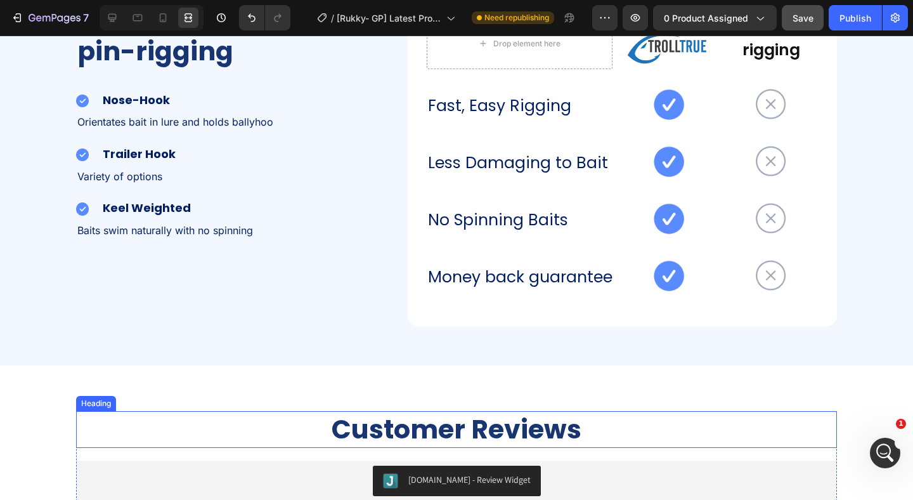
scroll to position [2559, 0]
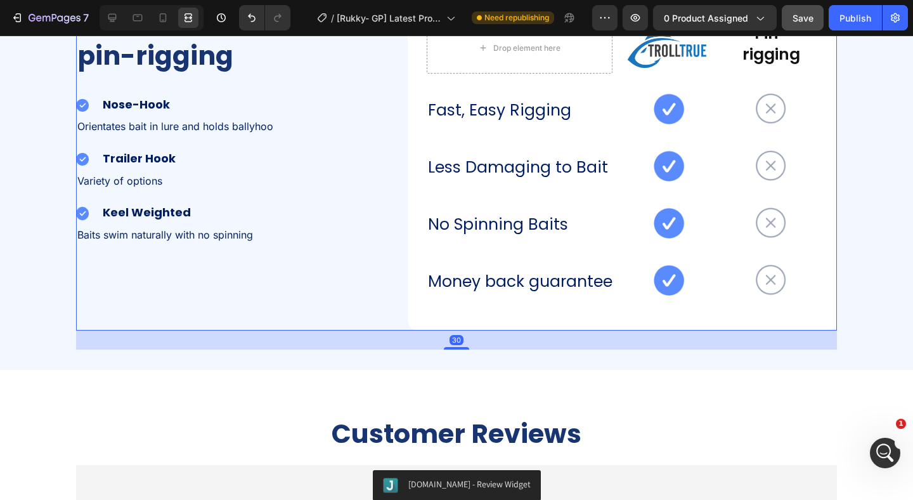
click at [321, 326] on div "TrollTrue lures vs pin-rigging Heading Image Nose-Hook Heading Row Orientates b…" at bounding box center [229, 166] width 306 height 327
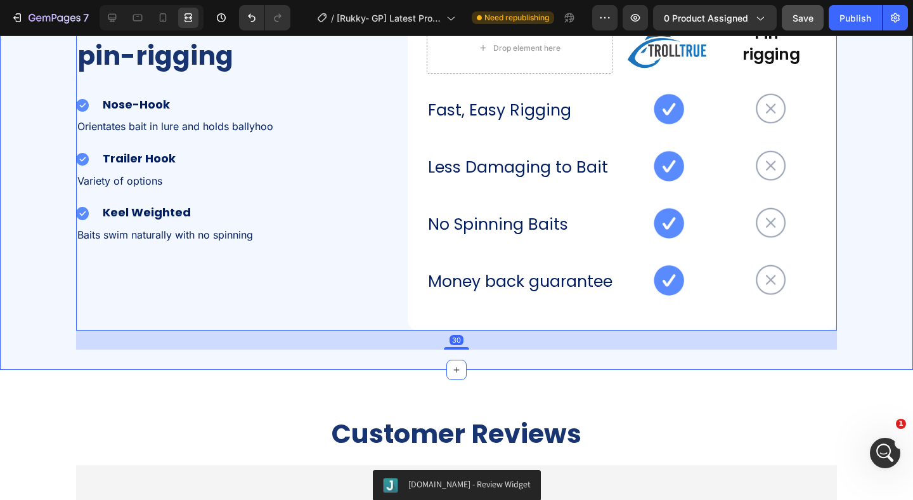
click at [351, 363] on div "TrollTrue lures vs pin-rigging Heading Image Nose-Hook Heading Row Orientates b…" at bounding box center [456, 167] width 913 height 406
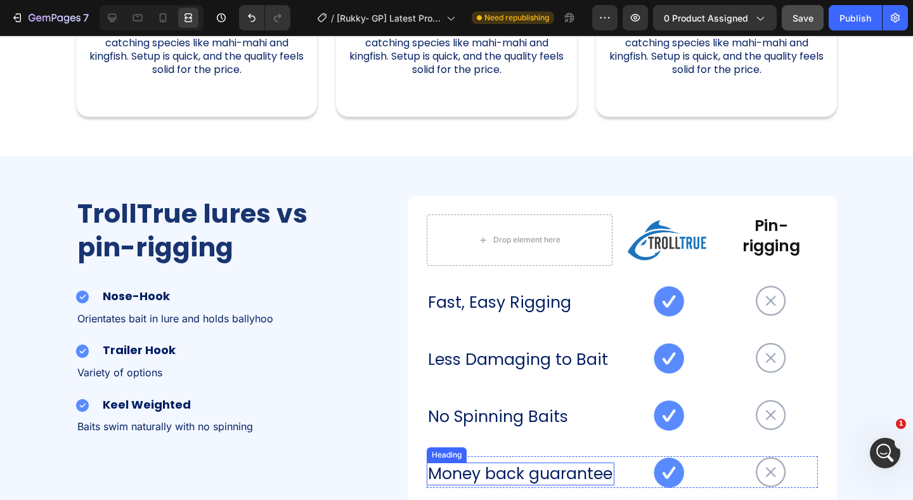
scroll to position [1718, 0]
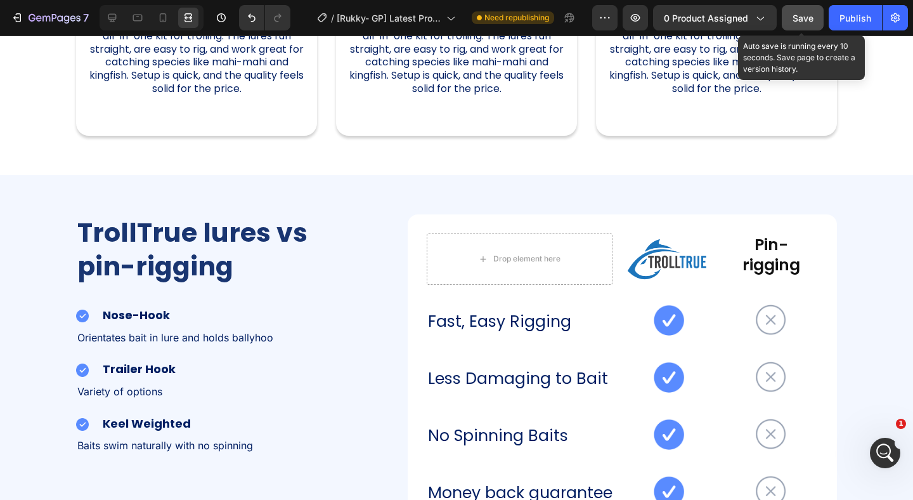
click at [806, 10] on button "Save" at bounding box center [803, 17] width 42 height 25
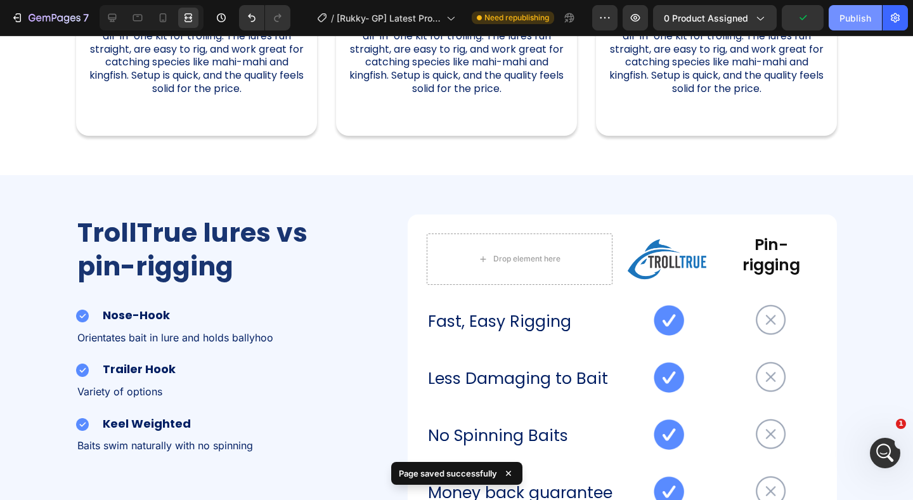
click at [834, 19] on button "Publish" at bounding box center [855, 17] width 53 height 25
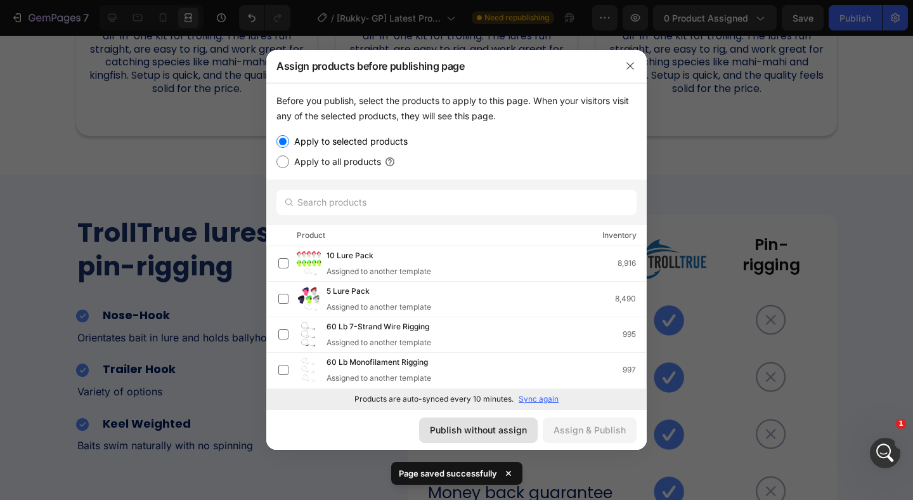
click at [507, 429] on div "Publish without assign" at bounding box center [478, 429] width 97 height 13
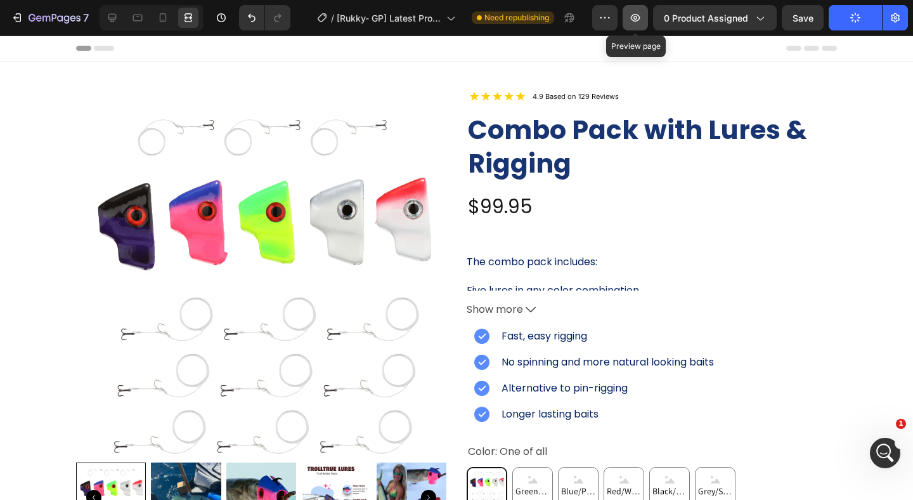
scroll to position [2899, 0]
click at [637, 23] on icon "button" at bounding box center [635, 17] width 13 height 13
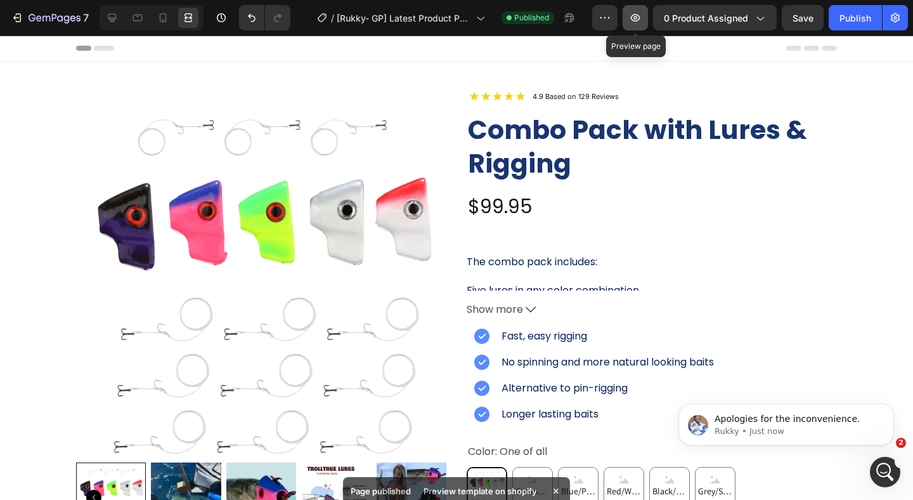
scroll to position [2936, 0]
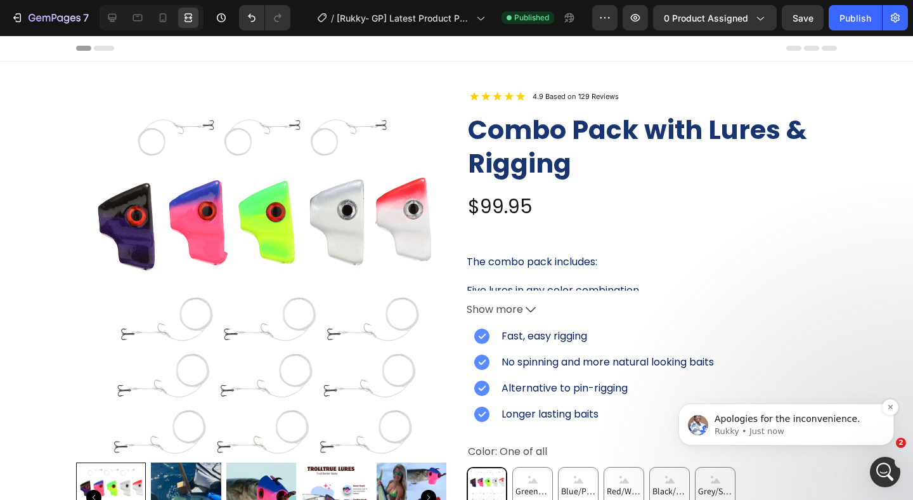
click at [813, 420] on p "Apologies for the inconvenience." at bounding box center [797, 419] width 164 height 13
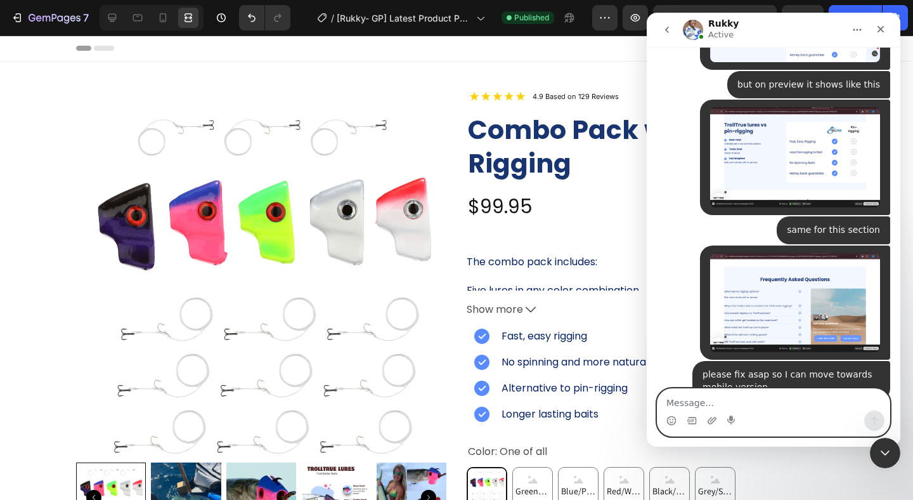
scroll to position [2957, 0]
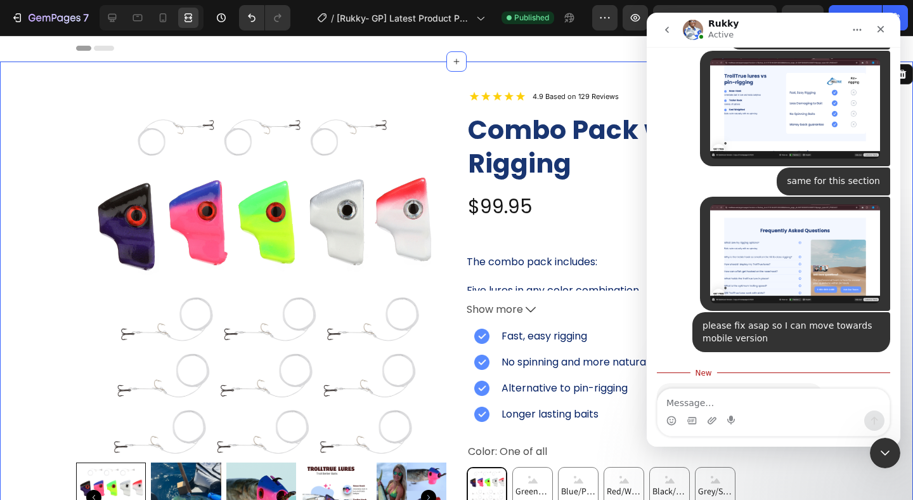
click at [49, 341] on div "Product Images Image 4.9 Based on 129 Reviews Heading Row Combo Pack with Lures…" at bounding box center [456, 321] width 913 height 468
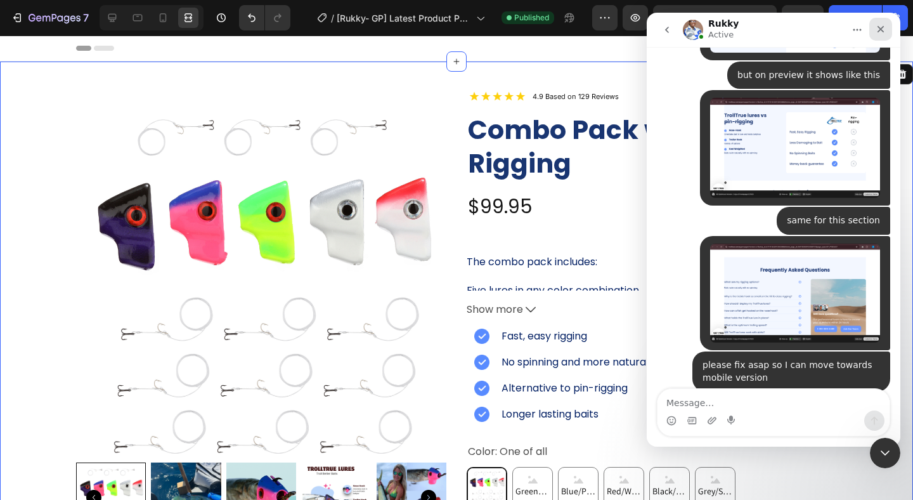
scroll to position [2917, 0]
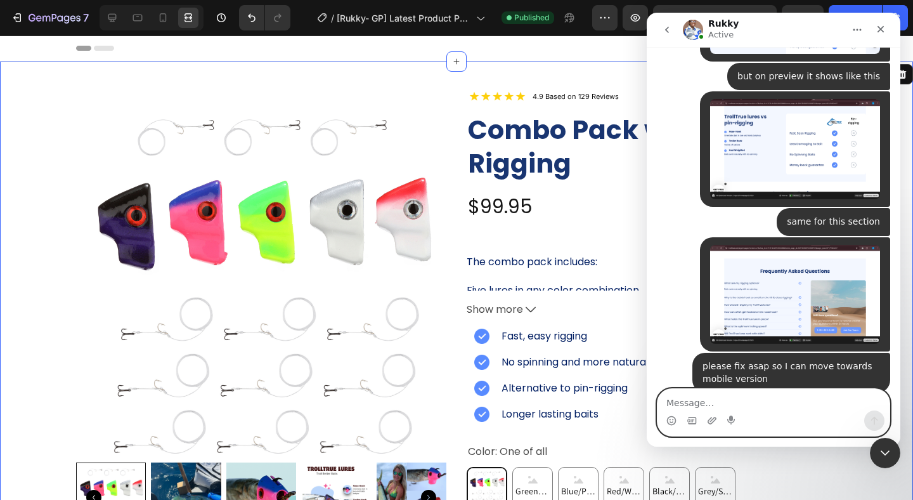
click at [769, 404] on textarea "Message…" at bounding box center [774, 400] width 232 height 22
type textarea "yes please go ahead"
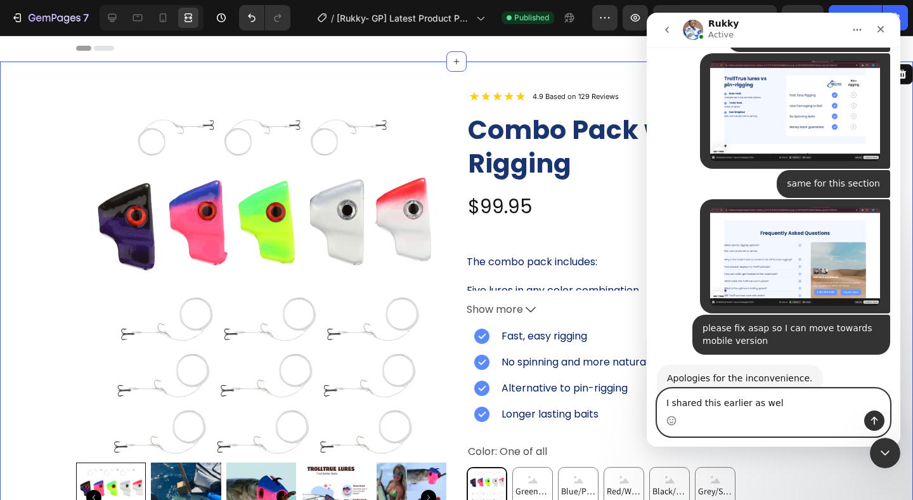
type textarea "I shared this earlier as well"
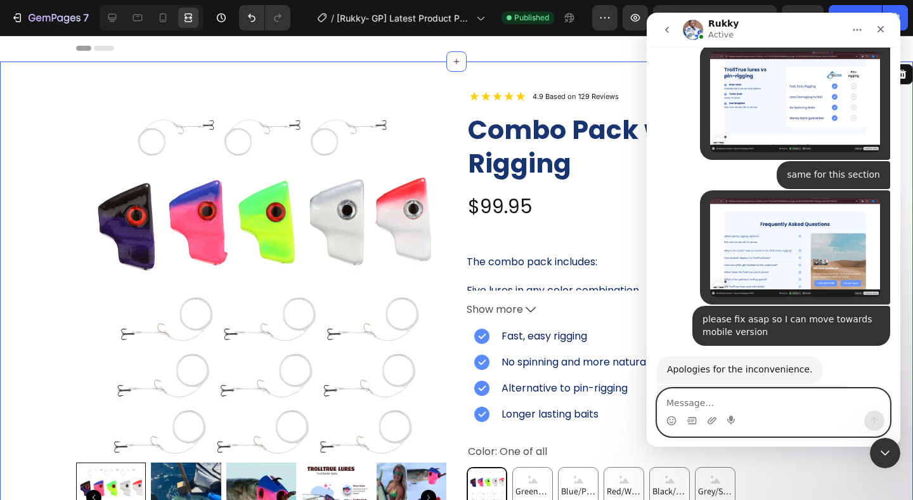
scroll to position [2983, 0]
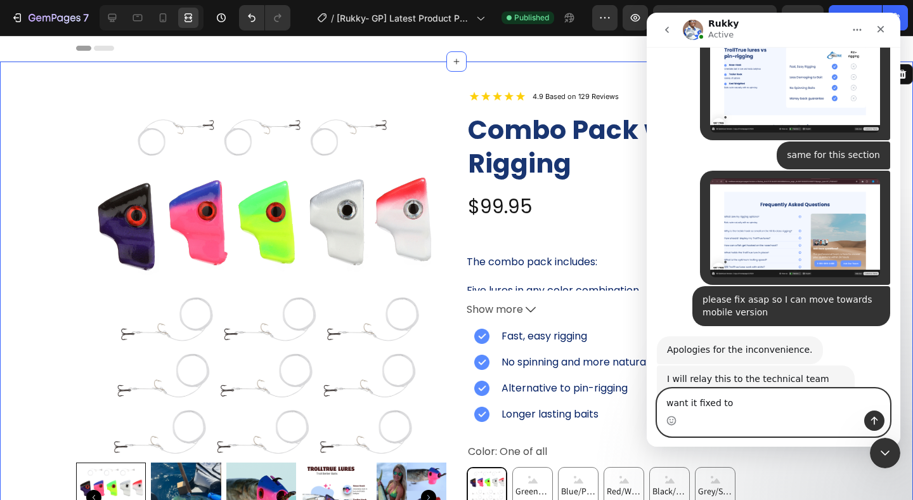
type textarea "want it fixed too"
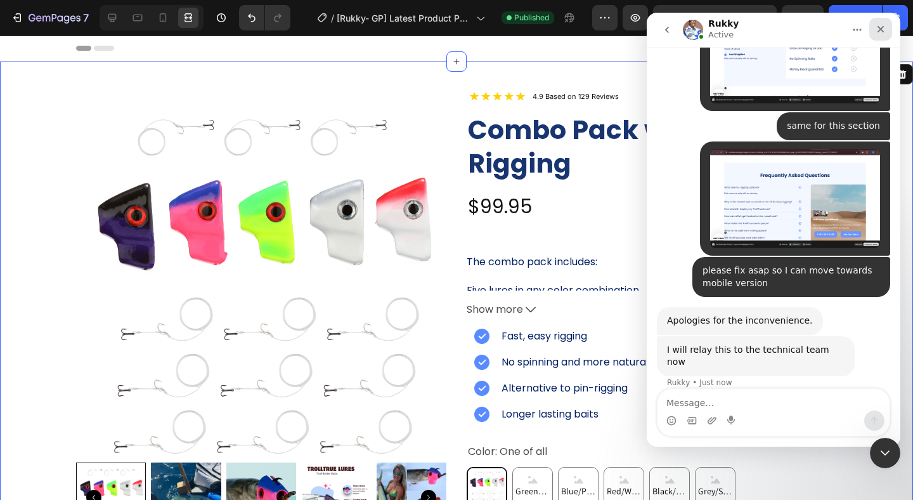
click at [883, 30] on icon "Close" at bounding box center [881, 29] width 10 height 10
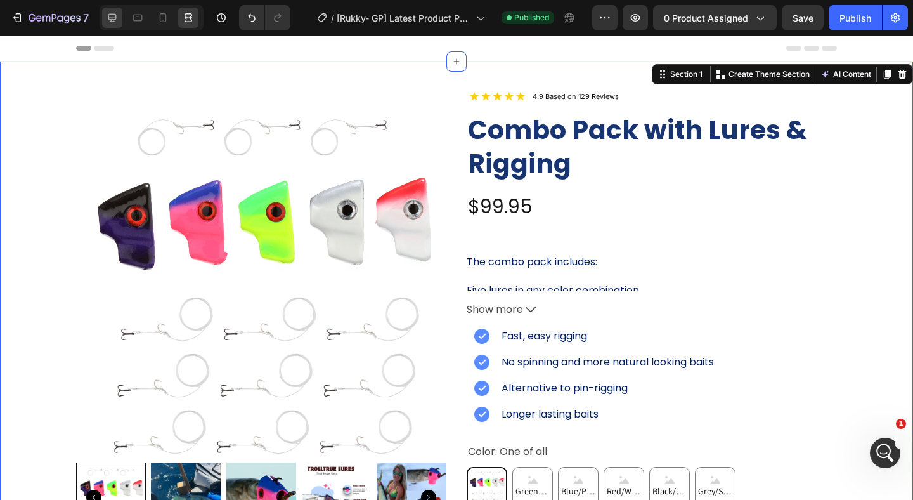
click at [117, 16] on icon at bounding box center [112, 17] width 13 height 13
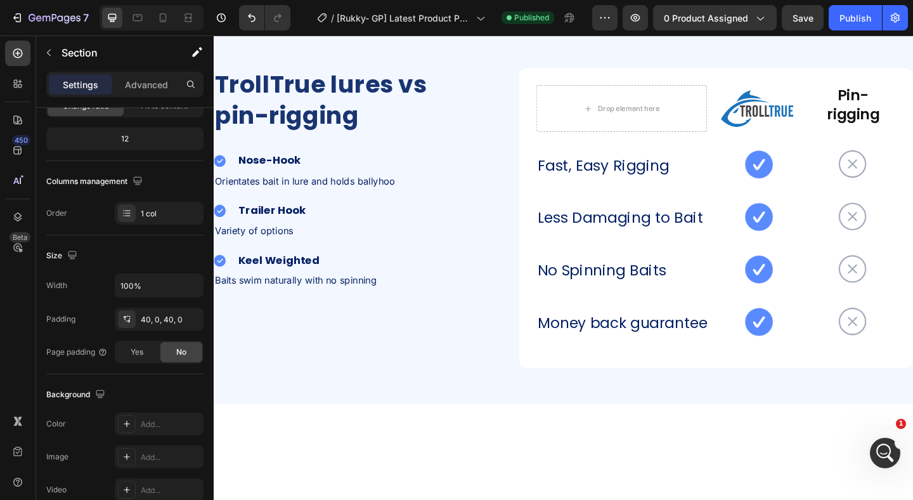
scroll to position [2267, 0]
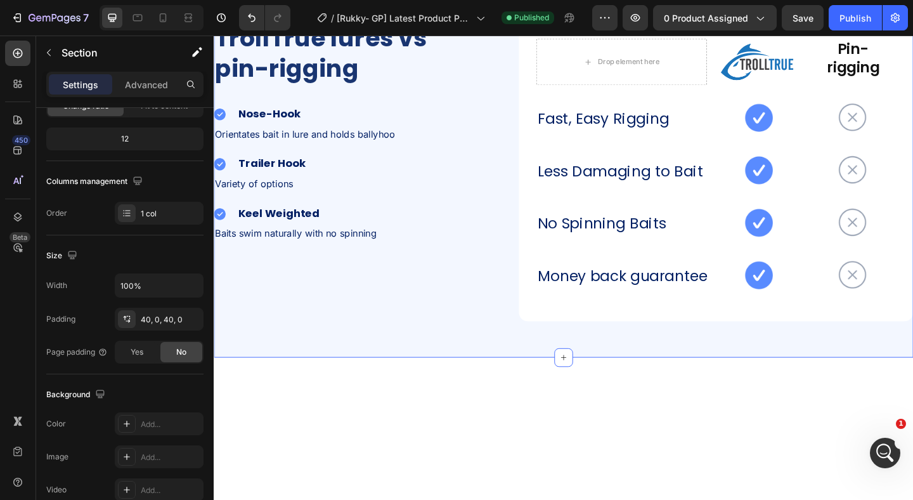
click at [477, 268] on div "TrollTrue lures vs pin-rigging Heading Image Nose-Hook Heading Row Orientates b…" at bounding box center [594, 183] width 761 height 406
click at [886, 450] on icon "Open Intercom Messenger" at bounding box center [883, 451] width 21 height 21
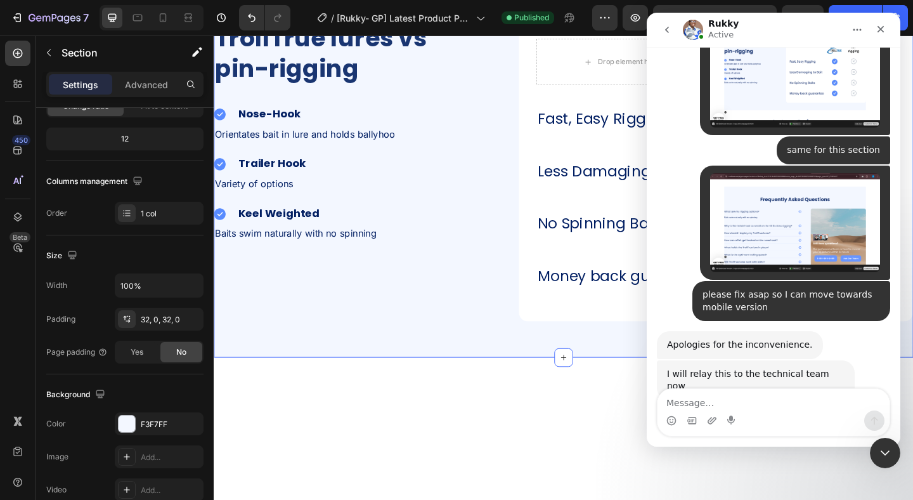
scroll to position [3012, 0]
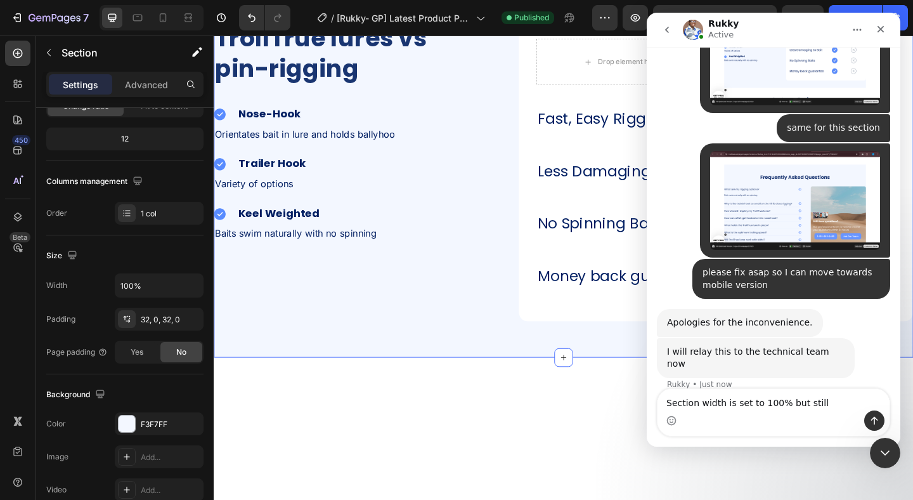
type textarea "Section width is set to 100% but still"
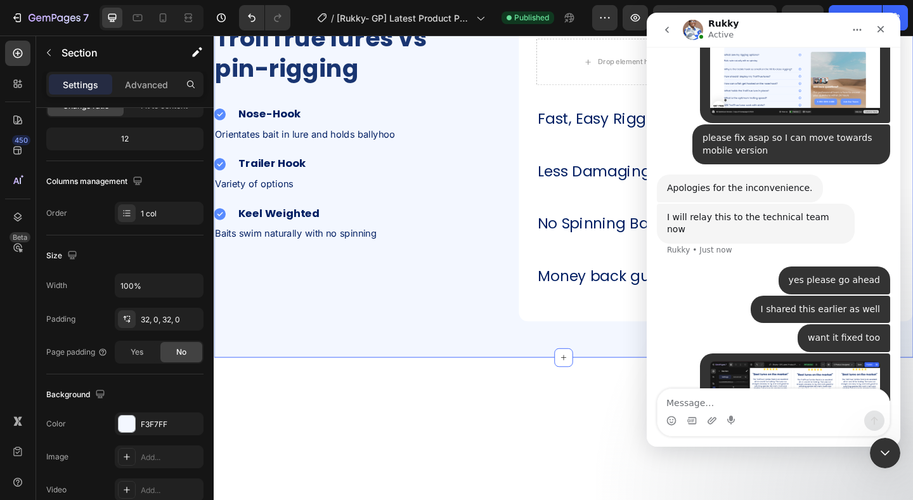
scroll to position [3151, 0]
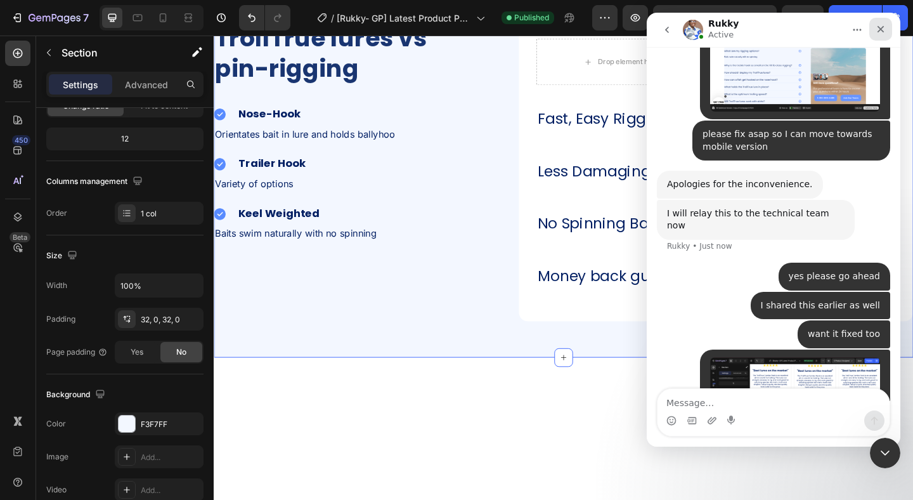
click at [876, 39] on div "Close" at bounding box center [880, 29] width 23 height 23
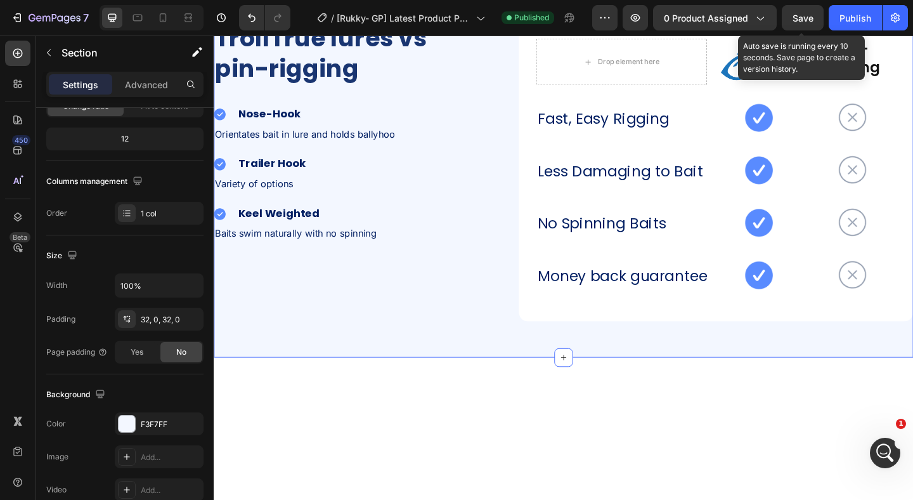
click at [794, 11] on div "Save" at bounding box center [803, 17] width 21 height 13
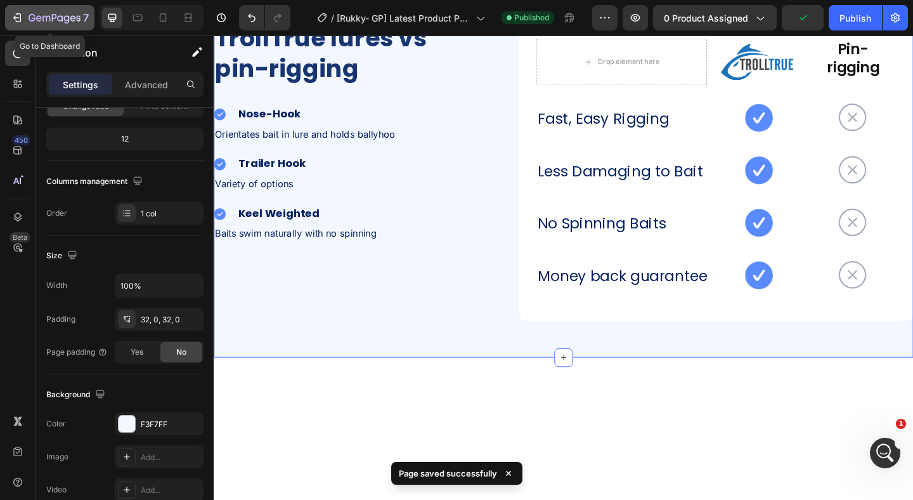
click at [68, 9] on button "7" at bounding box center [49, 17] width 89 height 25
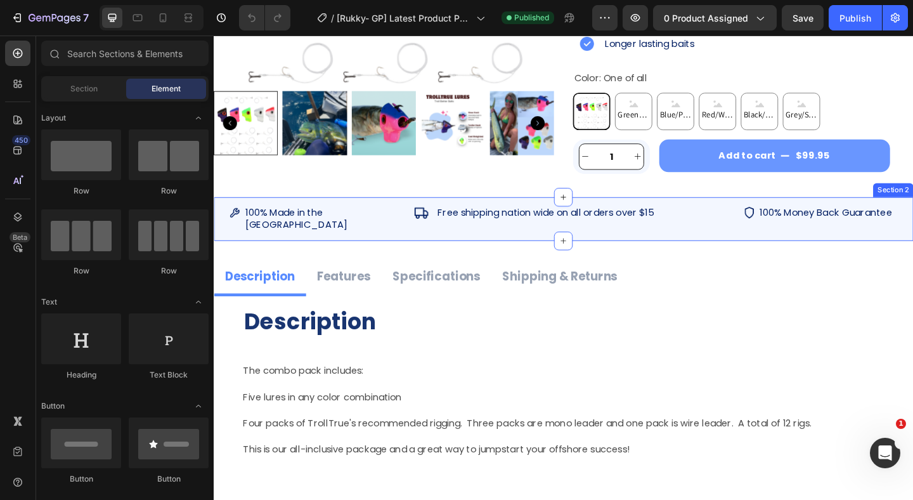
click at [581, 217] on div "Image 100% Made in the usa Heading Row Image Free shipping nation wide on all o…" at bounding box center [594, 235] width 761 height 48
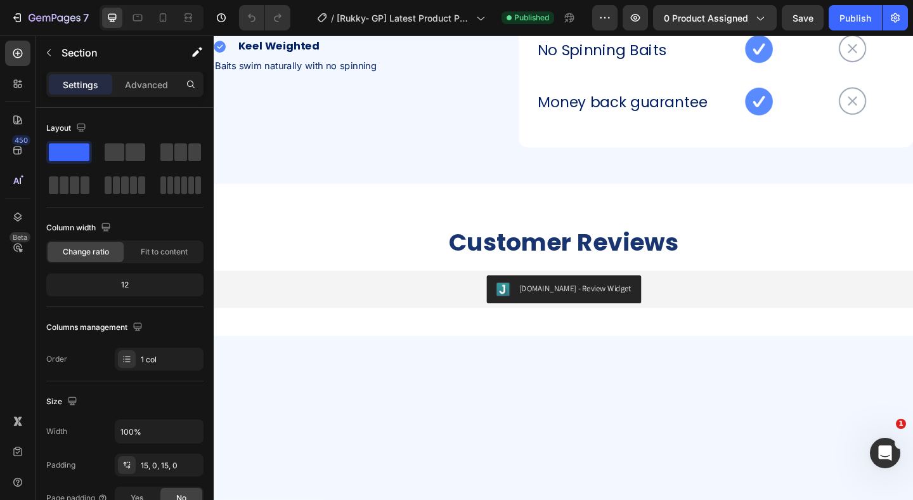
scroll to position [2451, 0]
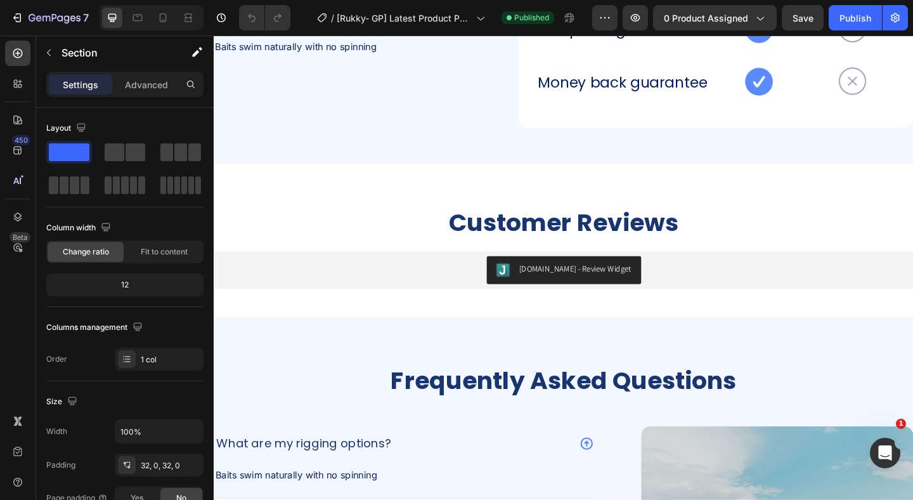
scroll to position [2745, 0]
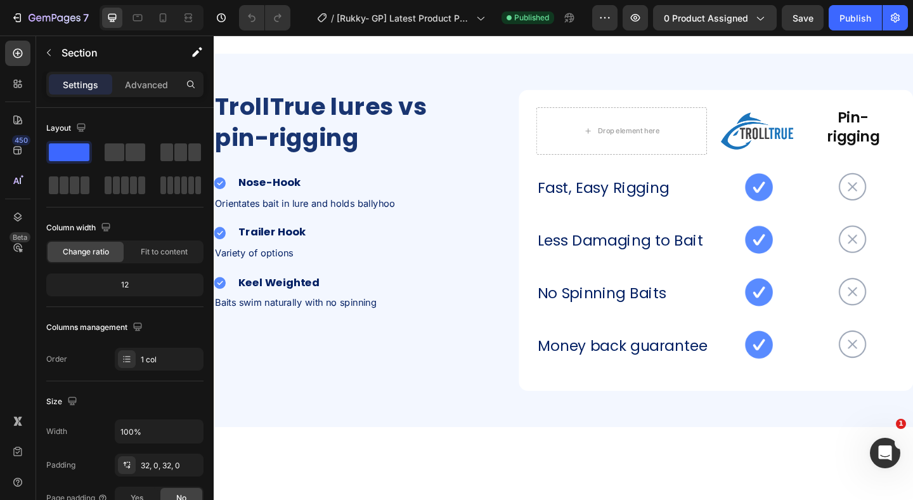
scroll to position [1836, 0]
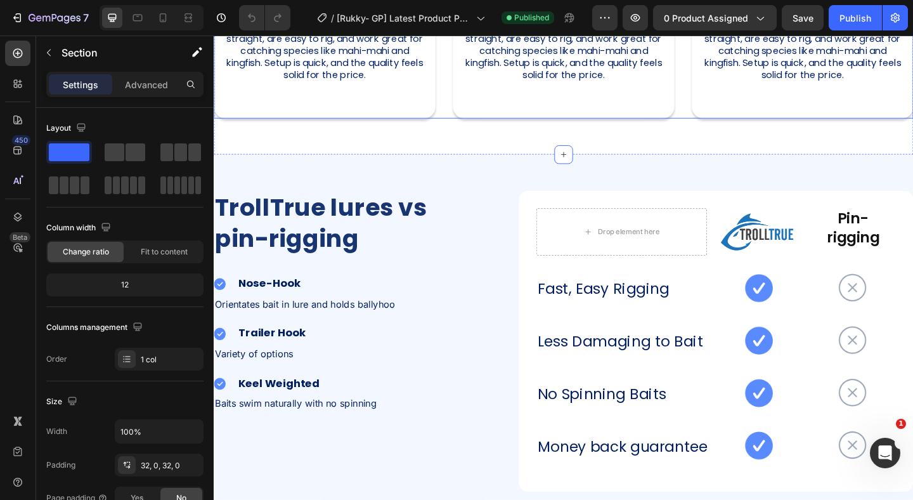
scroll to position [1723, 0]
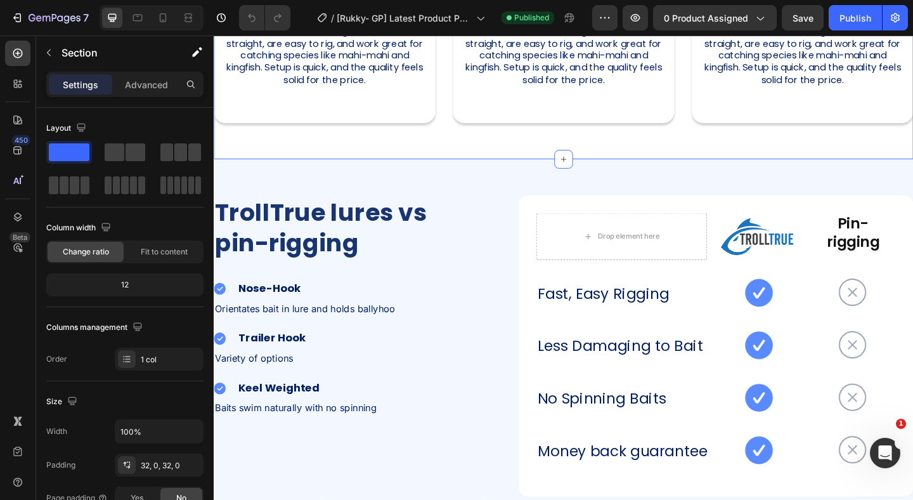
click at [469, 150] on div "Trusted by 5,000 Anglers Worldwide Heading Row Image Image "Best lures on the m…" at bounding box center [594, 18] width 761 height 264
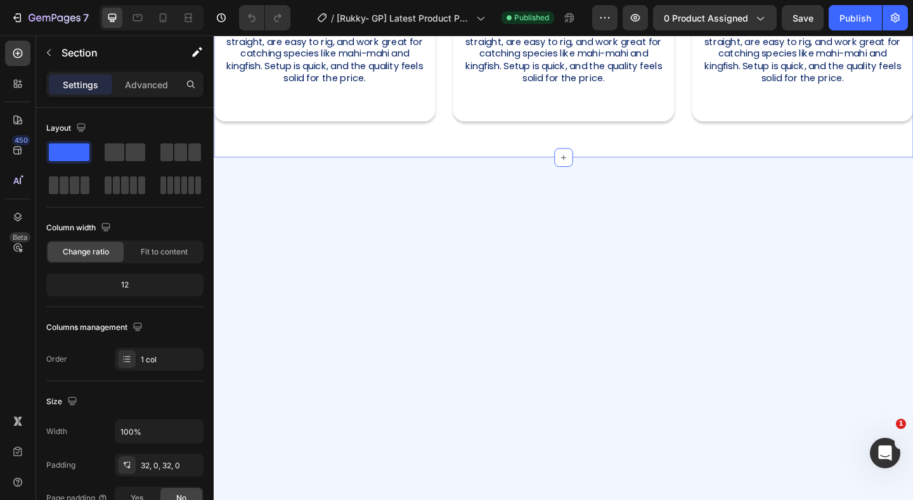
scroll to position [1714, 0]
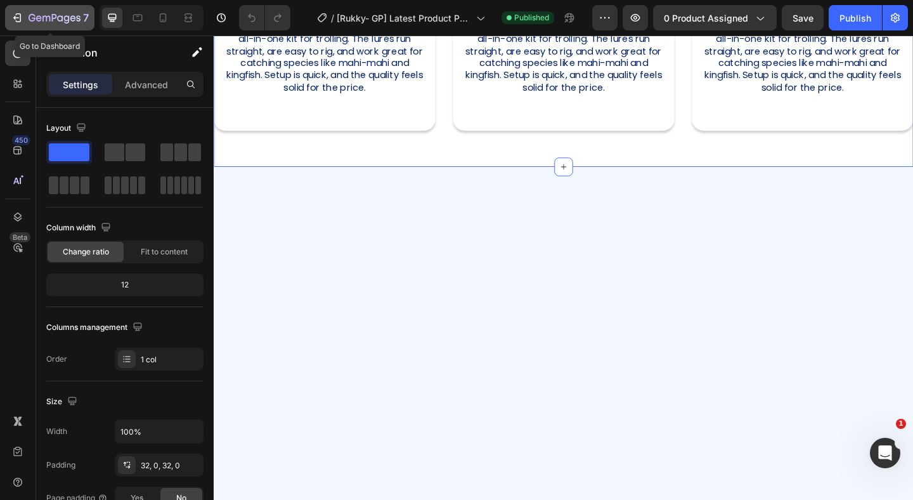
click at [56, 6] on button "7" at bounding box center [49, 17] width 89 height 25
